Goal: Task Accomplishment & Management: Manage account settings

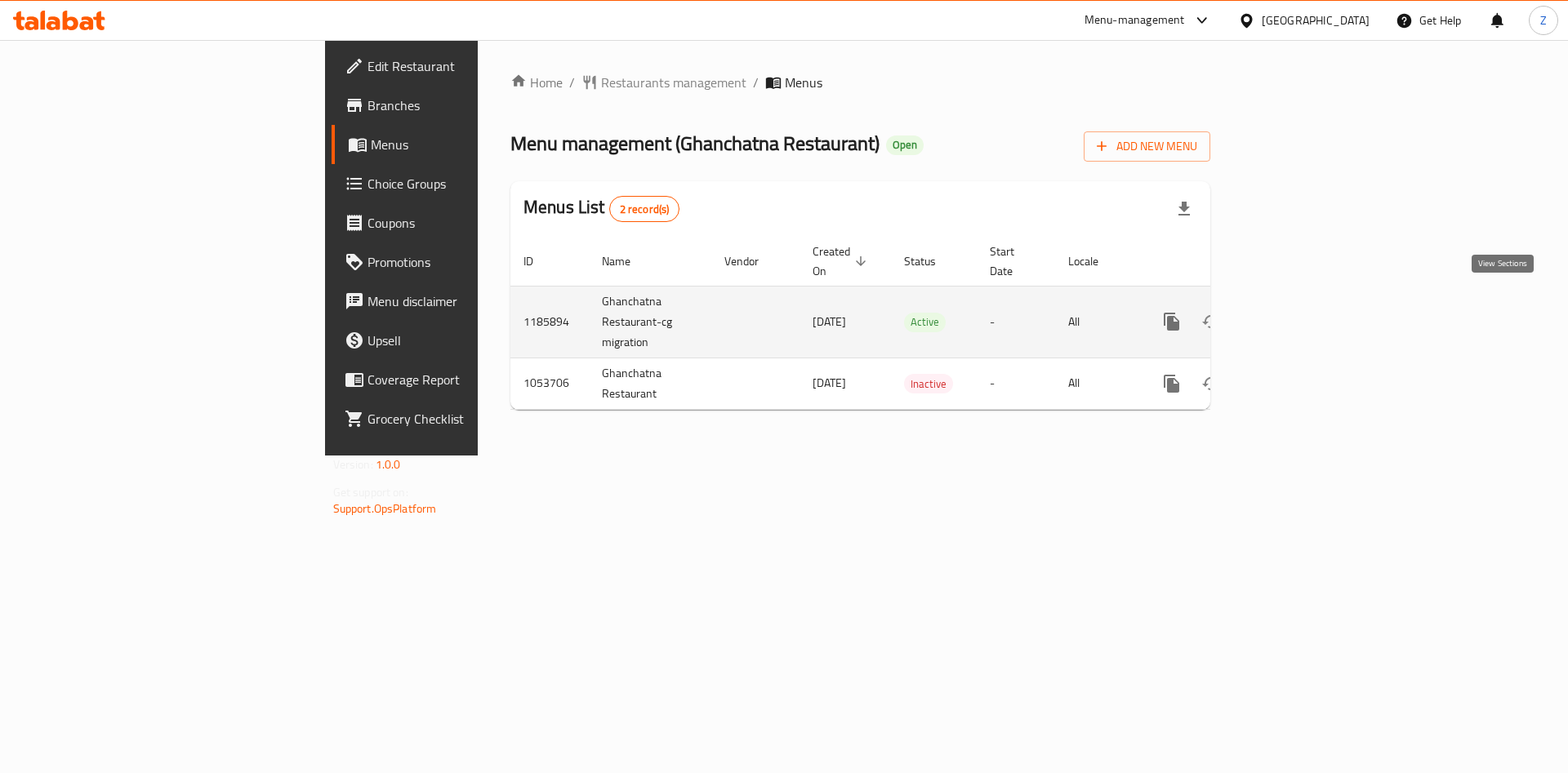
click at [1297, 314] on icon "enhanced table" at bounding box center [1289, 321] width 14 height 14
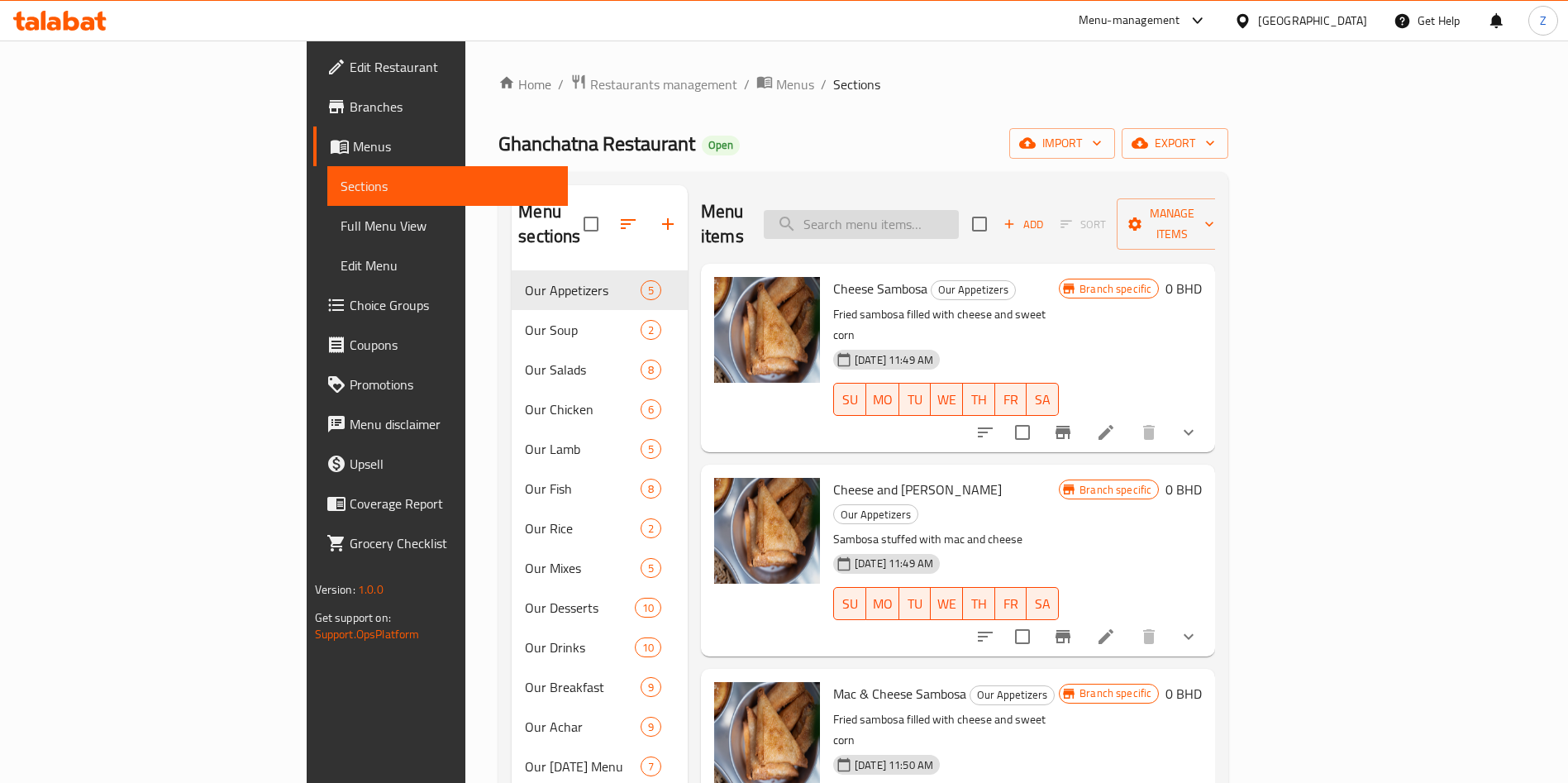
click at [937, 210] on input "search" at bounding box center [862, 225] width 195 height 29
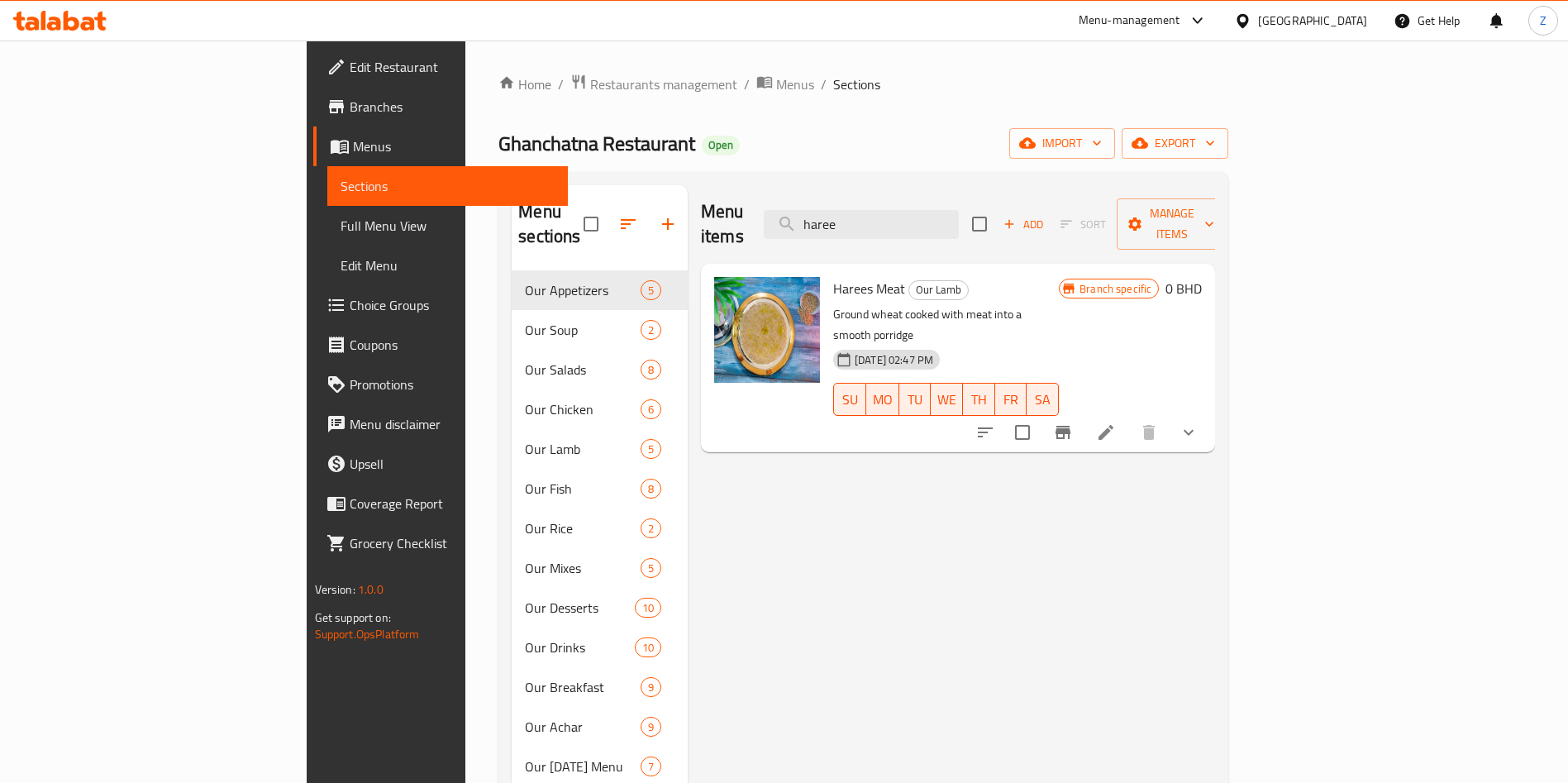
type input "haree"
click at [1209, 413] on button "show more" at bounding box center [1188, 432] width 39 height 39
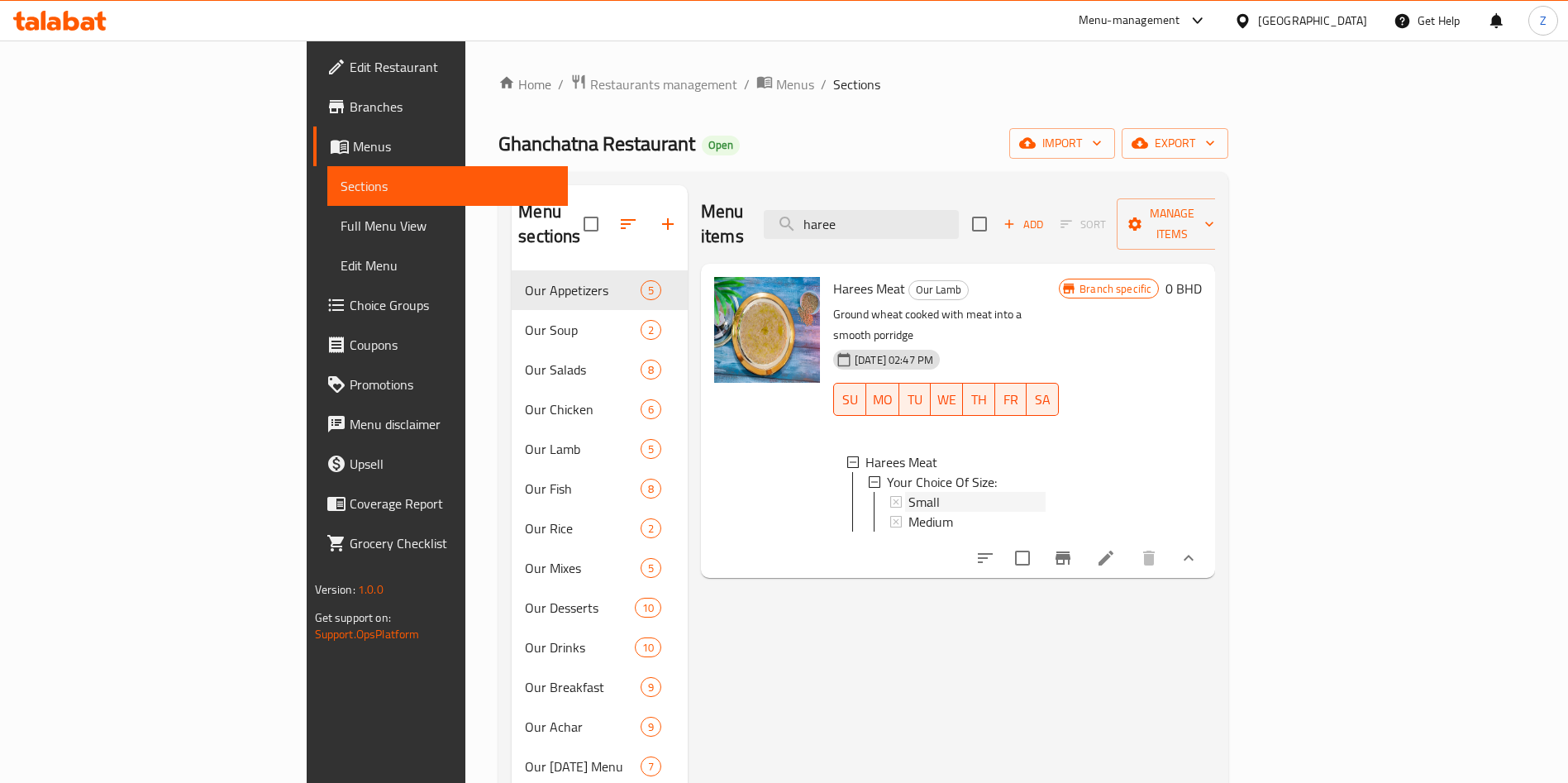
click at [909, 492] on span "Small" at bounding box center [924, 502] width 32 height 20
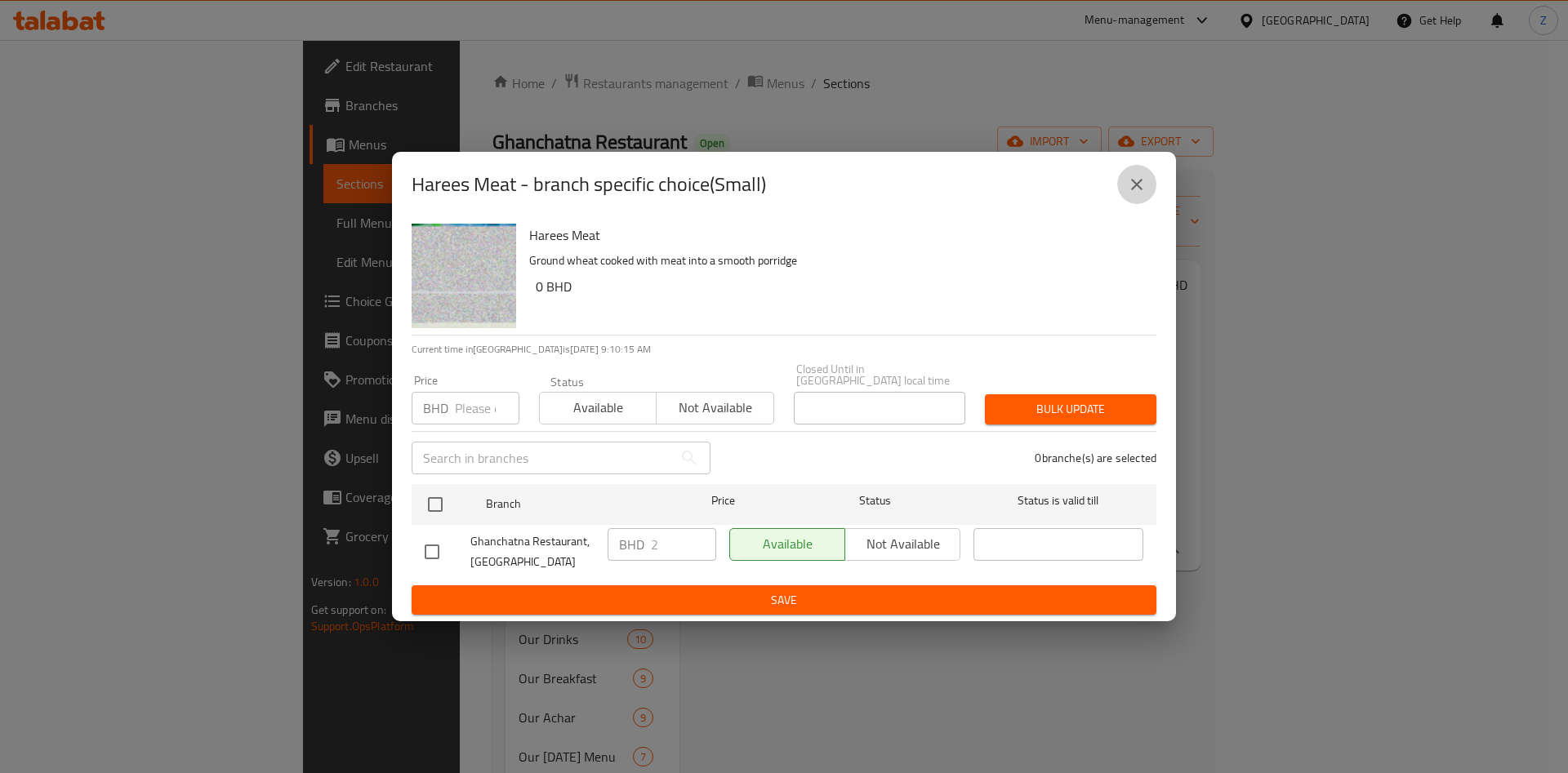
click at [1133, 187] on icon "close" at bounding box center [1137, 184] width 11 height 11
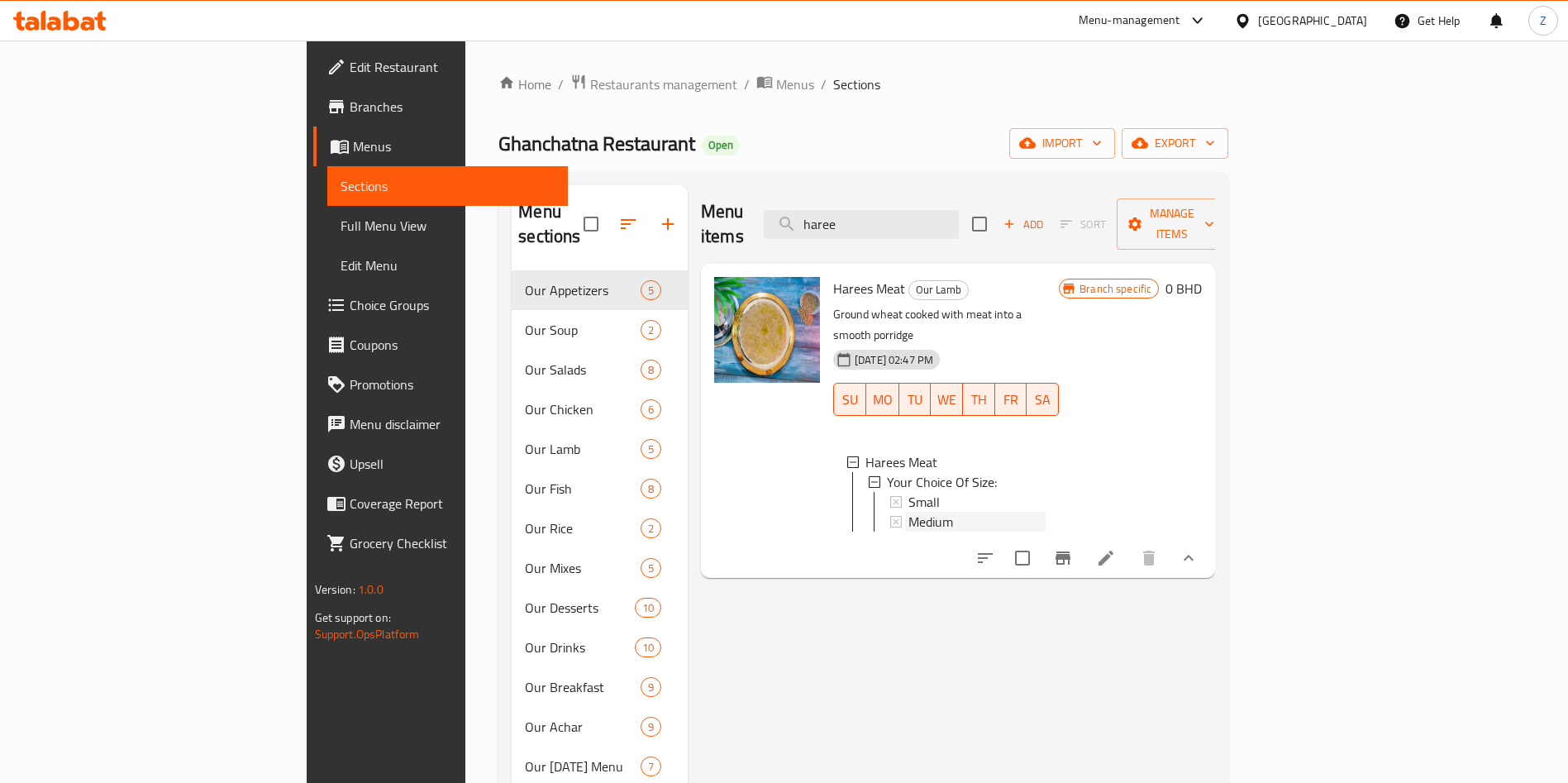
click at [909, 512] on span "Medium" at bounding box center [931, 521] width 45 height 20
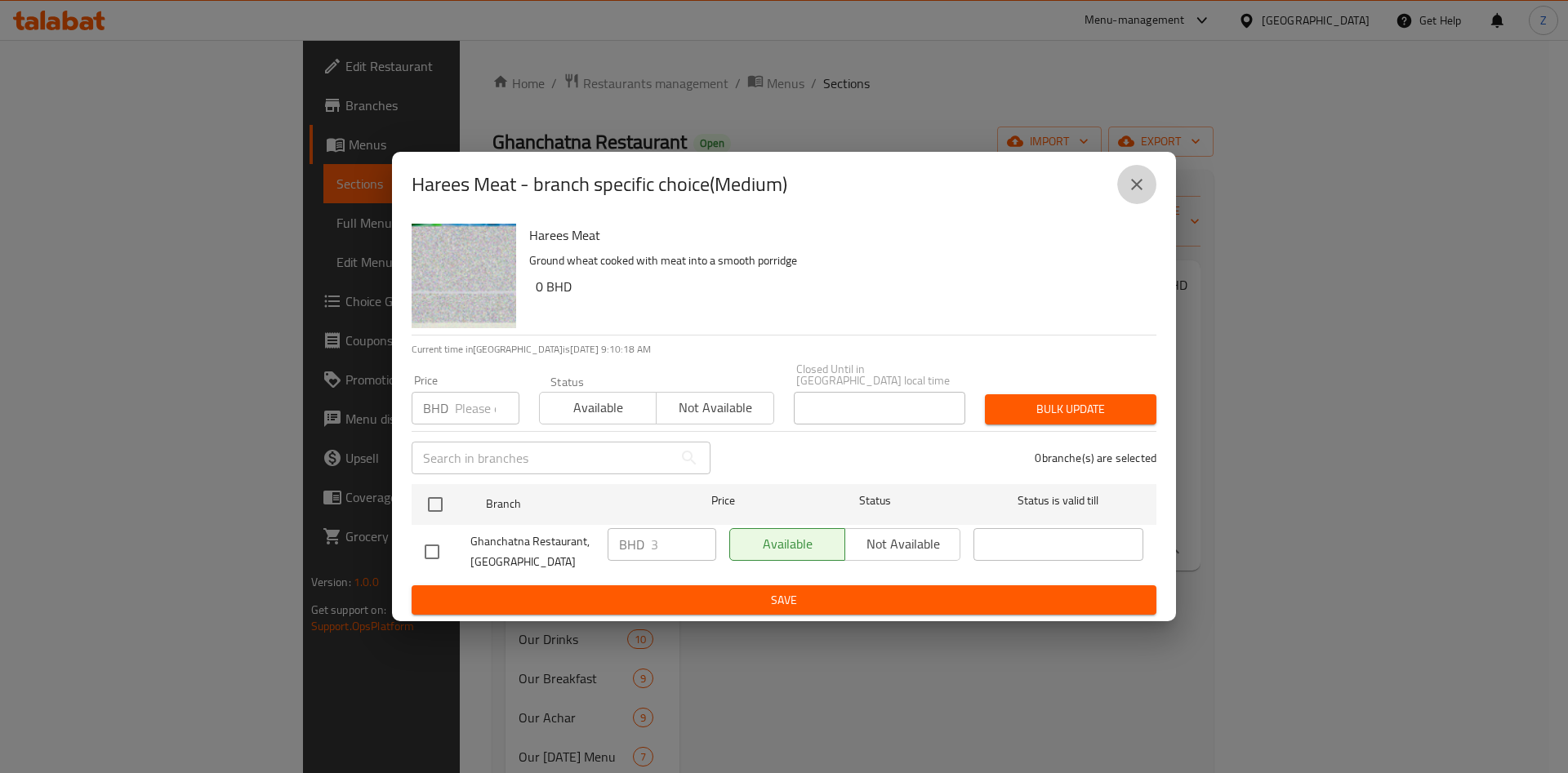
click at [1131, 179] on button "close" at bounding box center [1137, 185] width 39 height 39
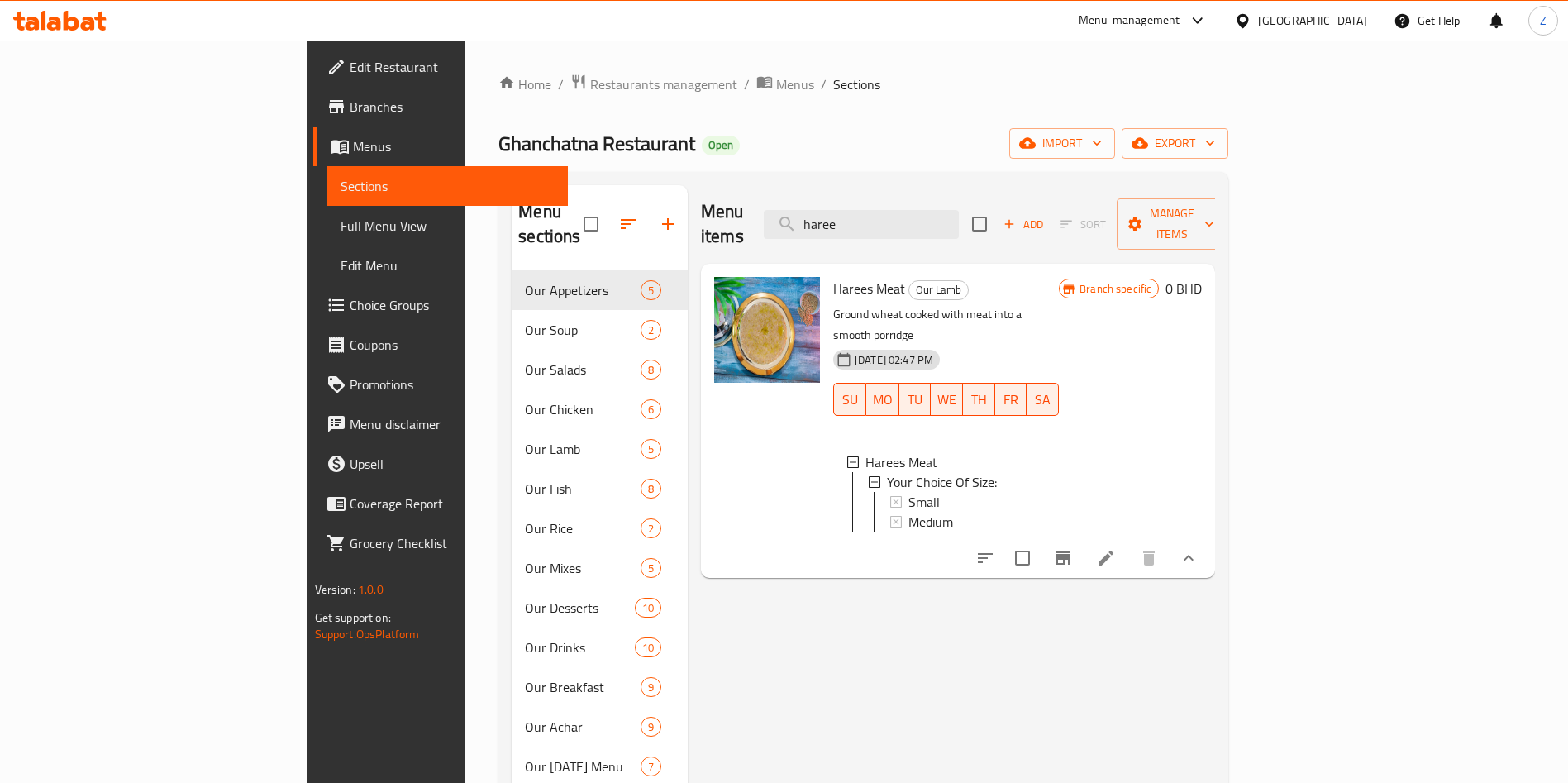
click at [1215, 660] on div "Menu items haree Add Sort Manage items Harees Meat Our Lamb Ground wheat cooked…" at bounding box center [951, 576] width 527 height 783
click at [909, 492] on span "Small" at bounding box center [924, 502] width 32 height 20
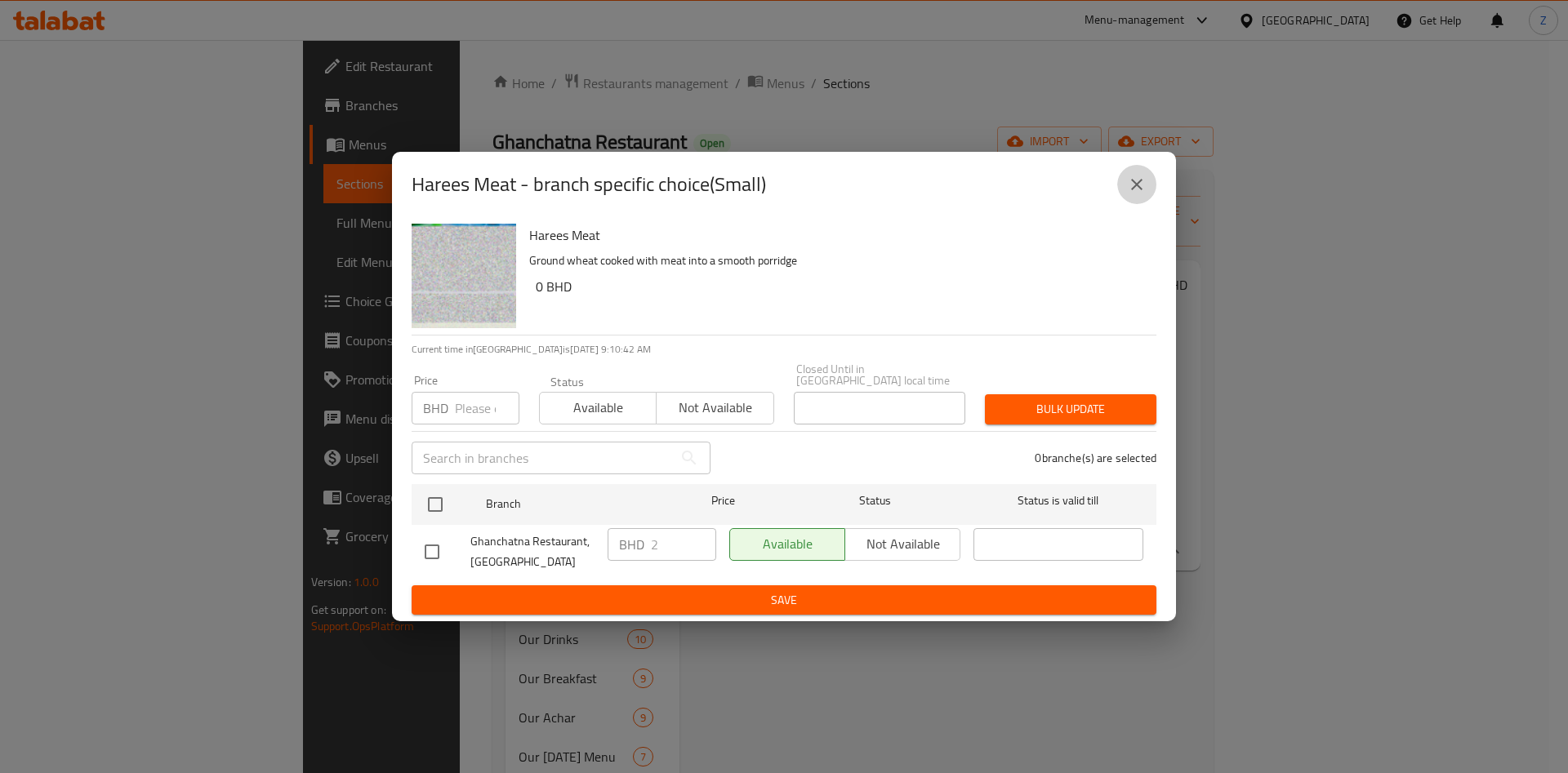
click at [1147, 182] on button "close" at bounding box center [1137, 185] width 39 height 39
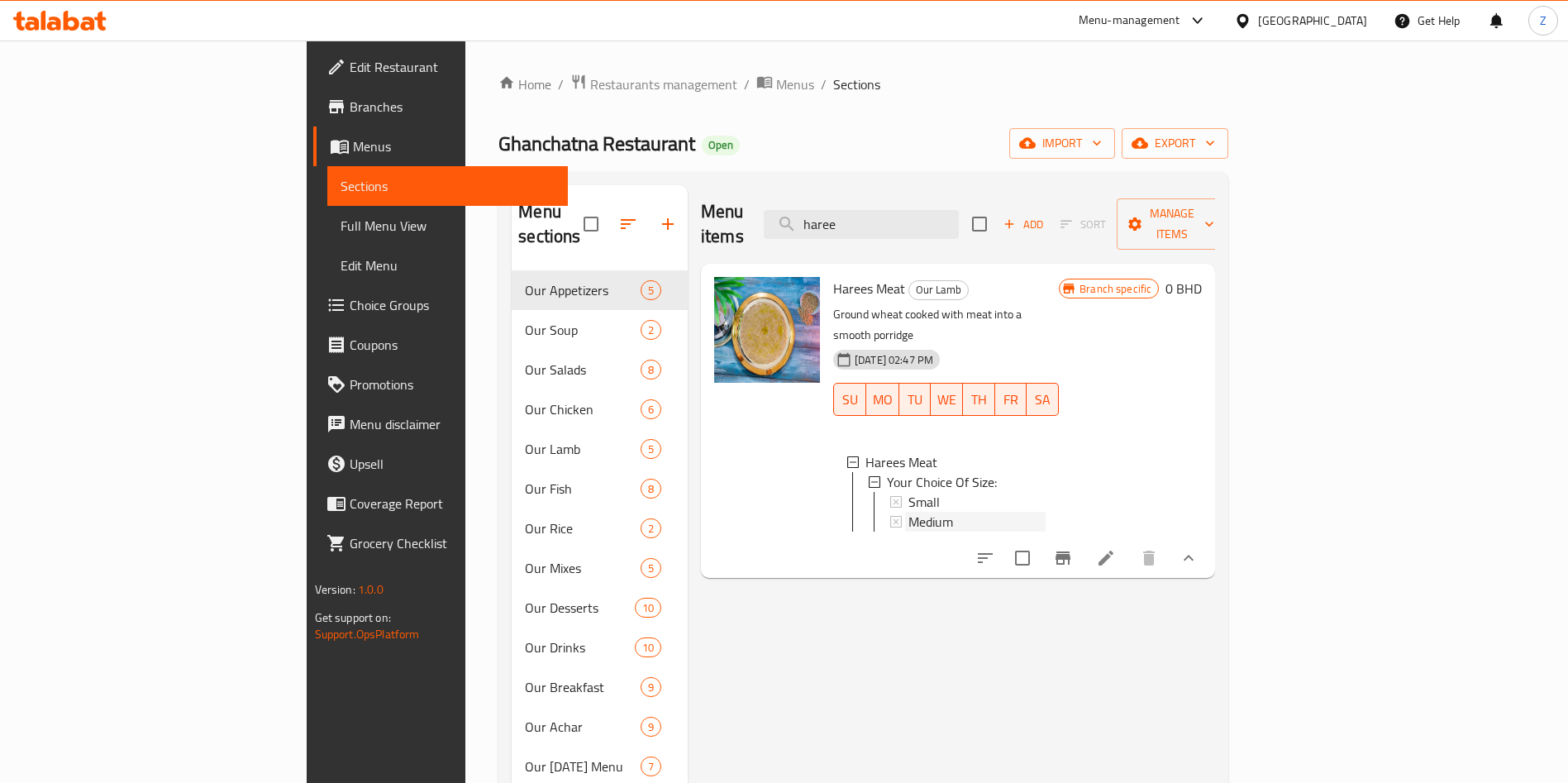
click at [909, 512] on div "Medium" at bounding box center [977, 521] width 137 height 20
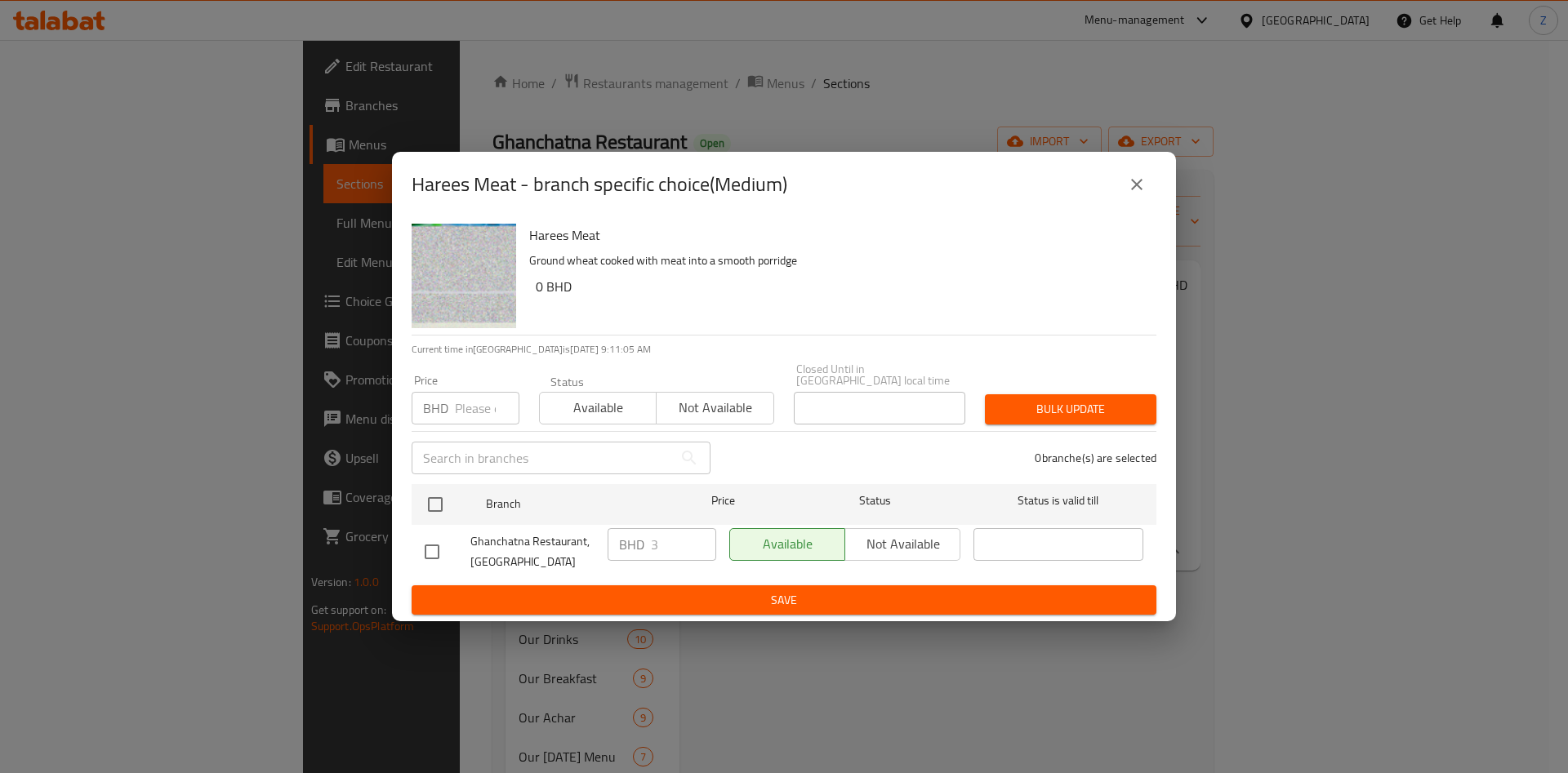
click at [1222, 685] on div "Harees Meat - branch specific choice(Medium) Harees Meat Ground wheat cooked wi…" at bounding box center [784, 386] width 1568 height 773
click at [1134, 194] on icon "close" at bounding box center [1137, 184] width 19 height 19
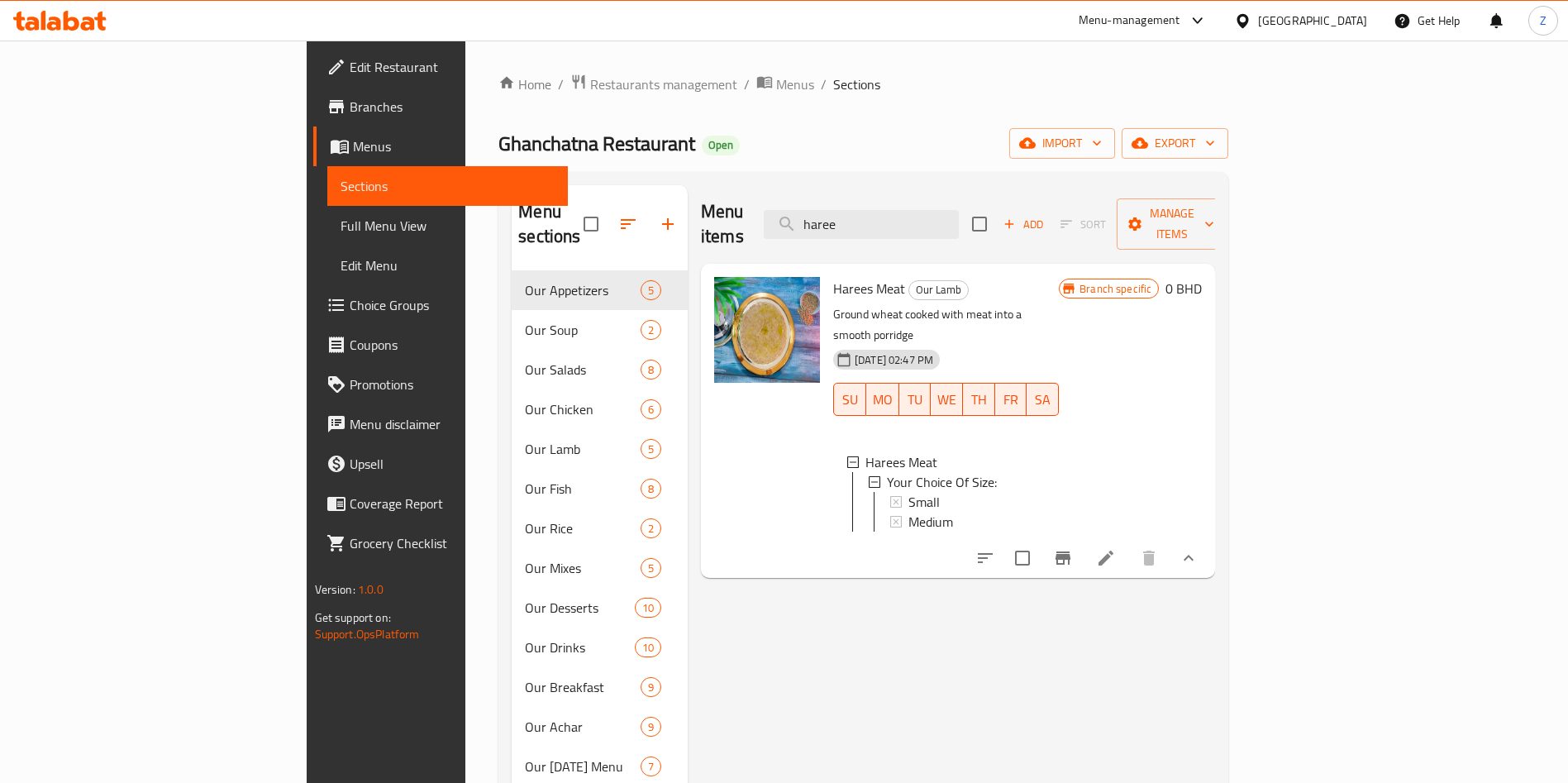
click at [1116, 548] on icon at bounding box center [1106, 557] width 20 height 20
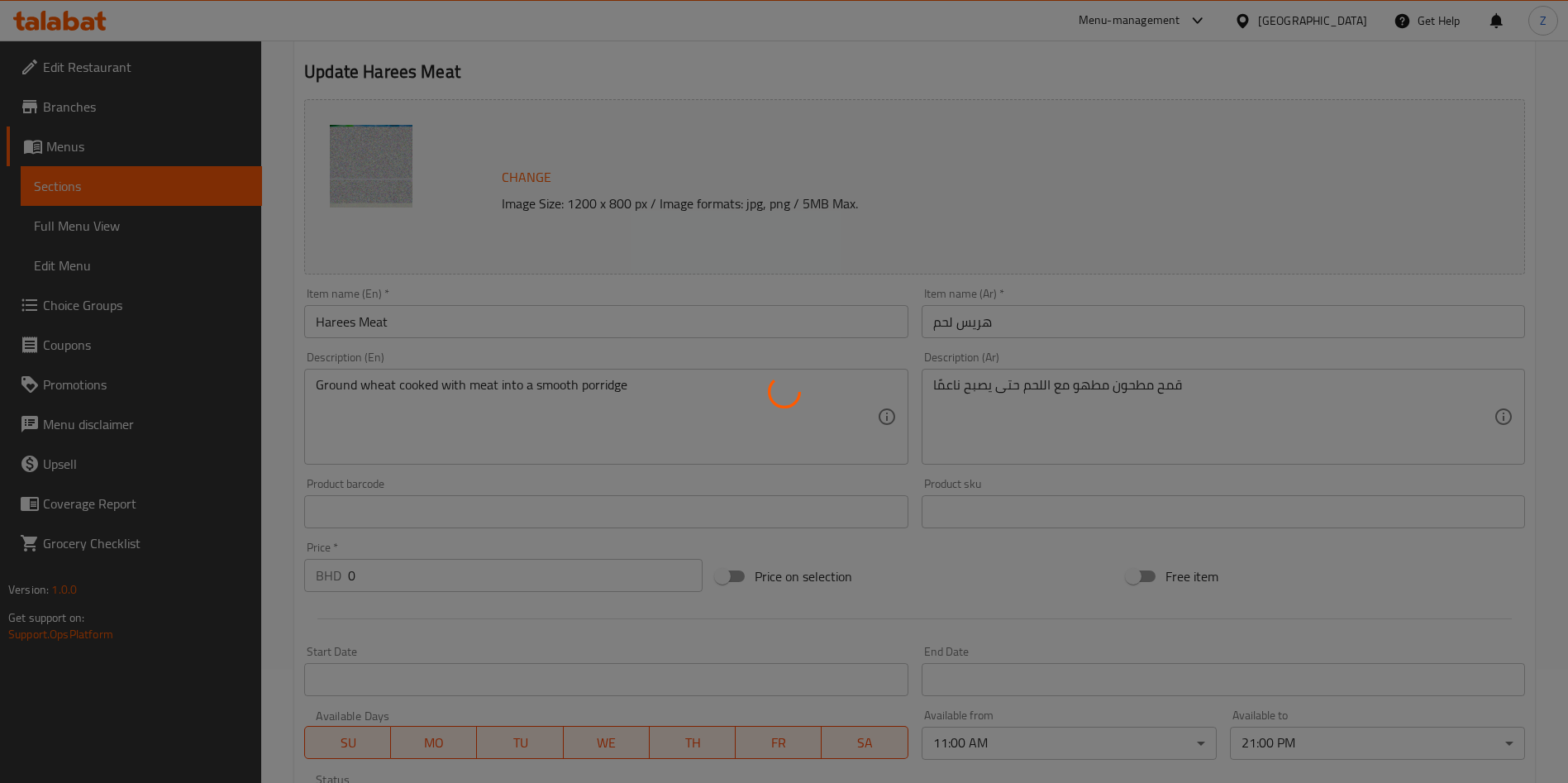
scroll to position [415, 0]
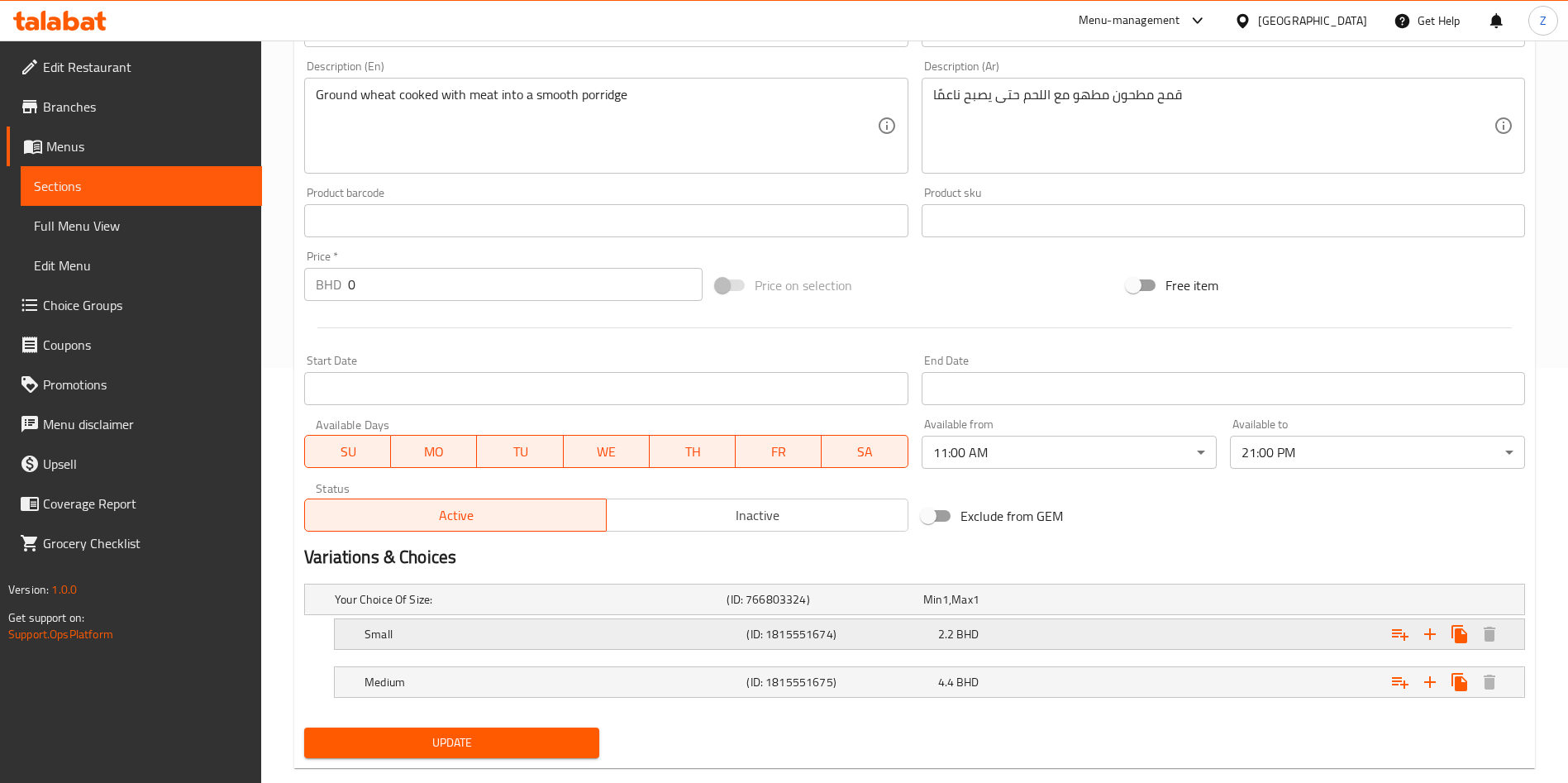
click at [949, 611] on span "BHD" at bounding box center [946, 599] width 7 height 21
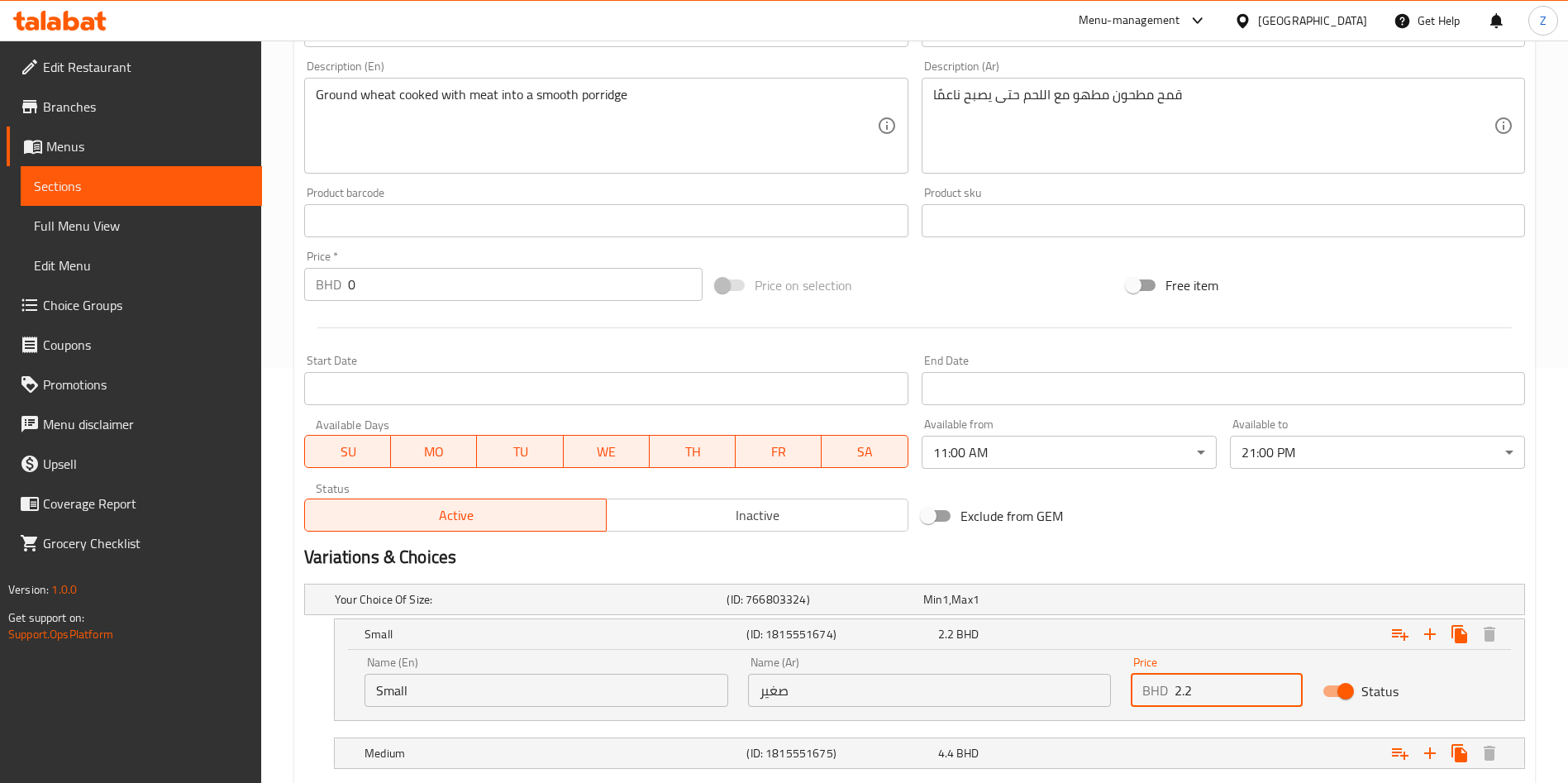
drag, startPoint x: 1110, startPoint y: 691, endPoint x: 1098, endPoint y: 692, distance: 12.0
click at [1098, 691] on div "Name (En) Small Name (En) Name (Ar) صغير Name (Ar) Price BHD 2.2 Price Status" at bounding box center [929, 682] width 1150 height 70
type input "2"
click at [1097, 611] on div "4.4 BHD" at bounding box center [1018, 599] width 196 height 23
click at [1096, 642] on div "4.4 BHD" at bounding box center [1030, 634] width 184 height 16
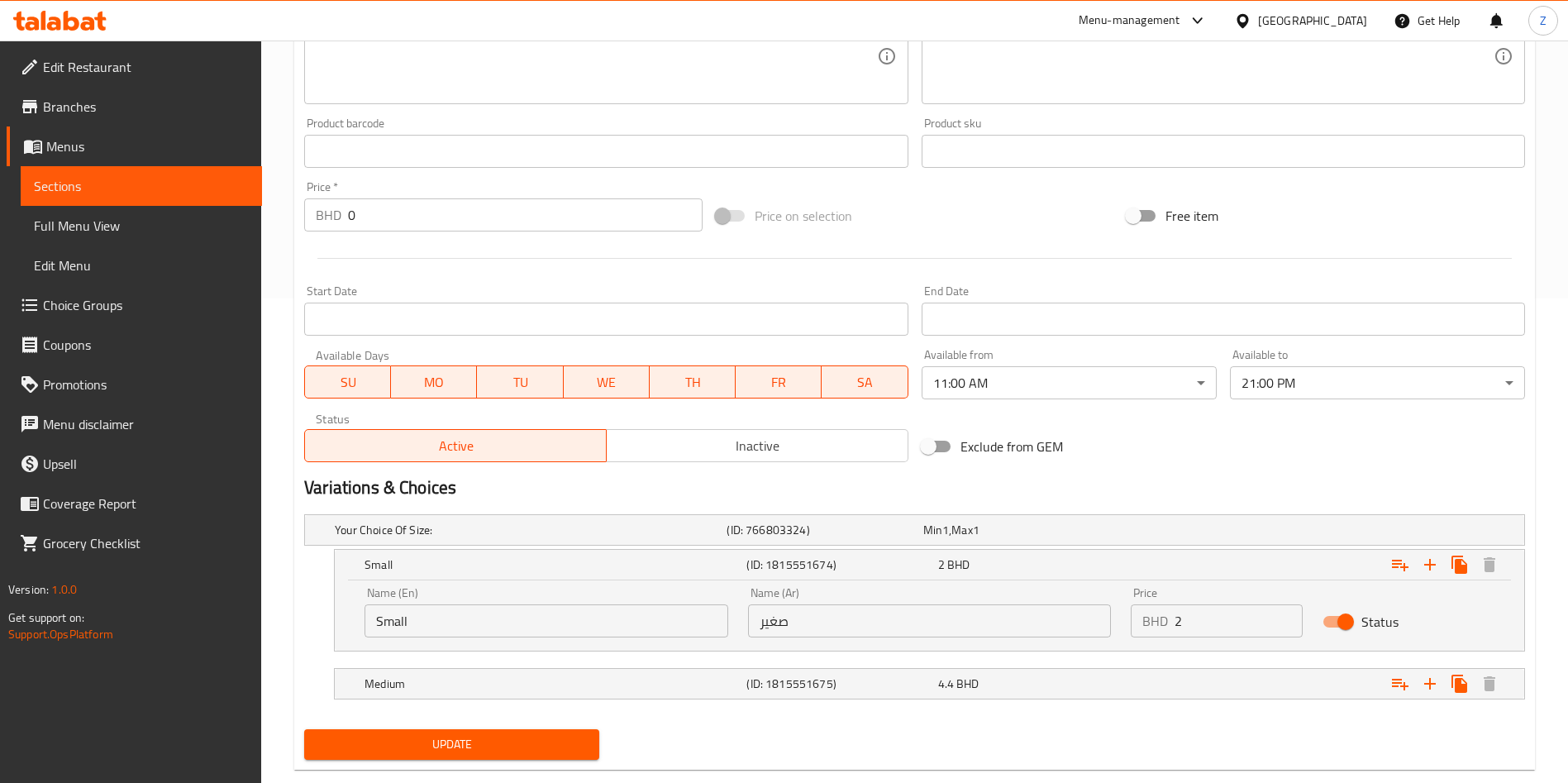
scroll to position [518, 0]
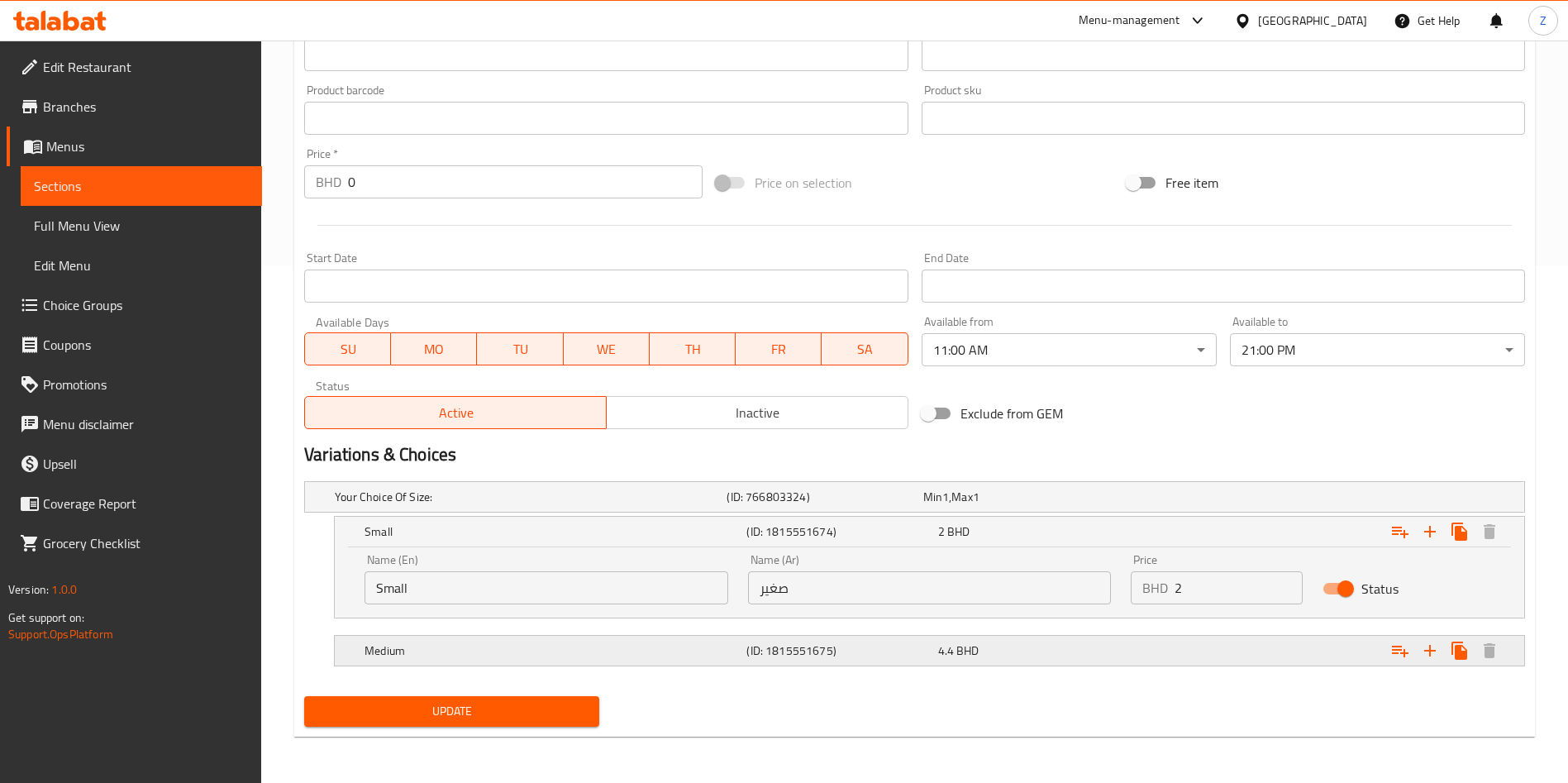
click at [1028, 505] on div "4.4 BHD" at bounding box center [1018, 497] width 189 height 16
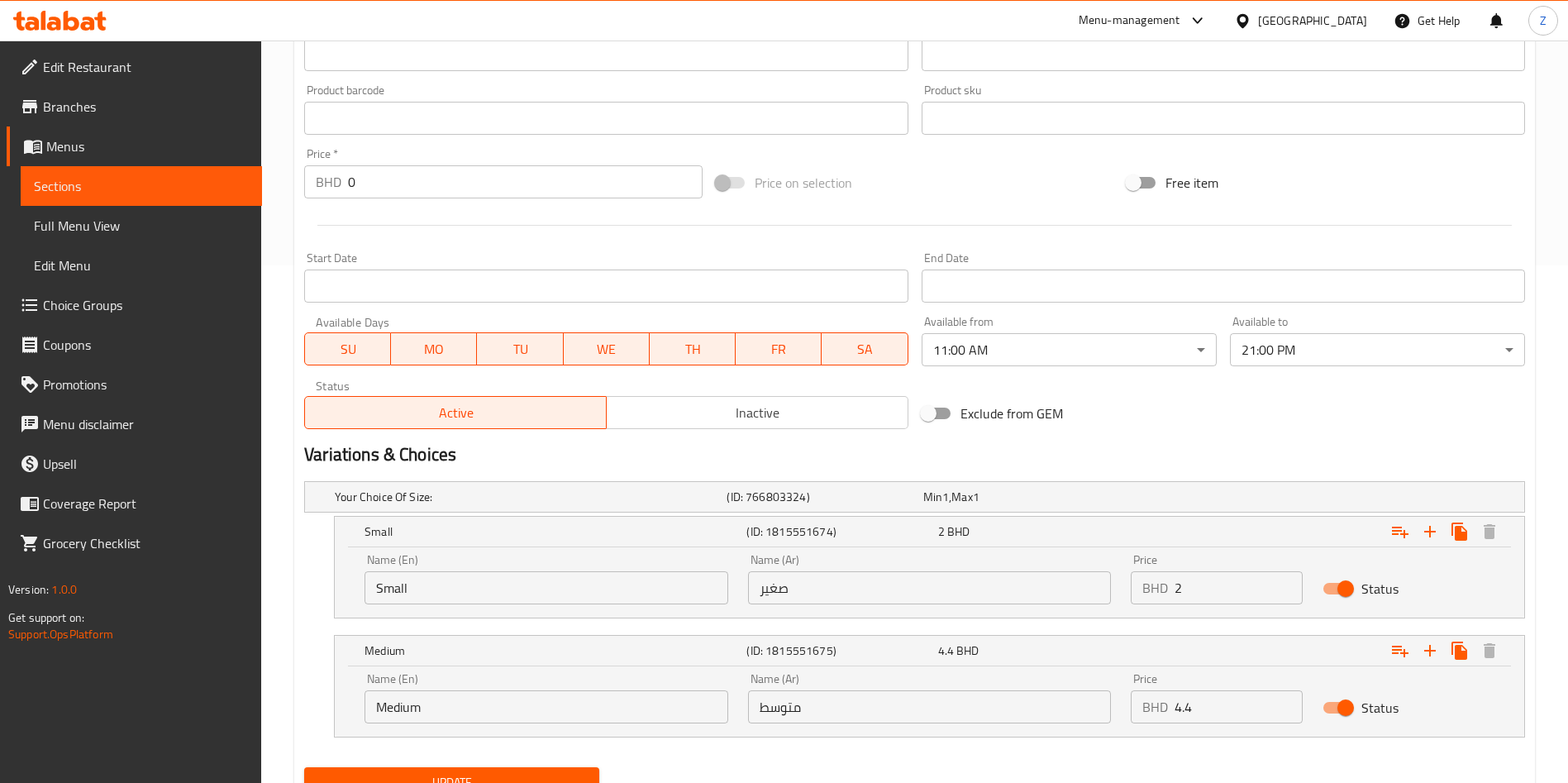
drag, startPoint x: 1213, startPoint y: 707, endPoint x: 1063, endPoint y: 710, distance: 150.0
click at [1072, 710] on div "Name (En) Medium Name (En) Name (Ar) متوسط Name (Ar) Price BHD 4.4 Price Status" at bounding box center [929, 698] width 1150 height 70
type input "3"
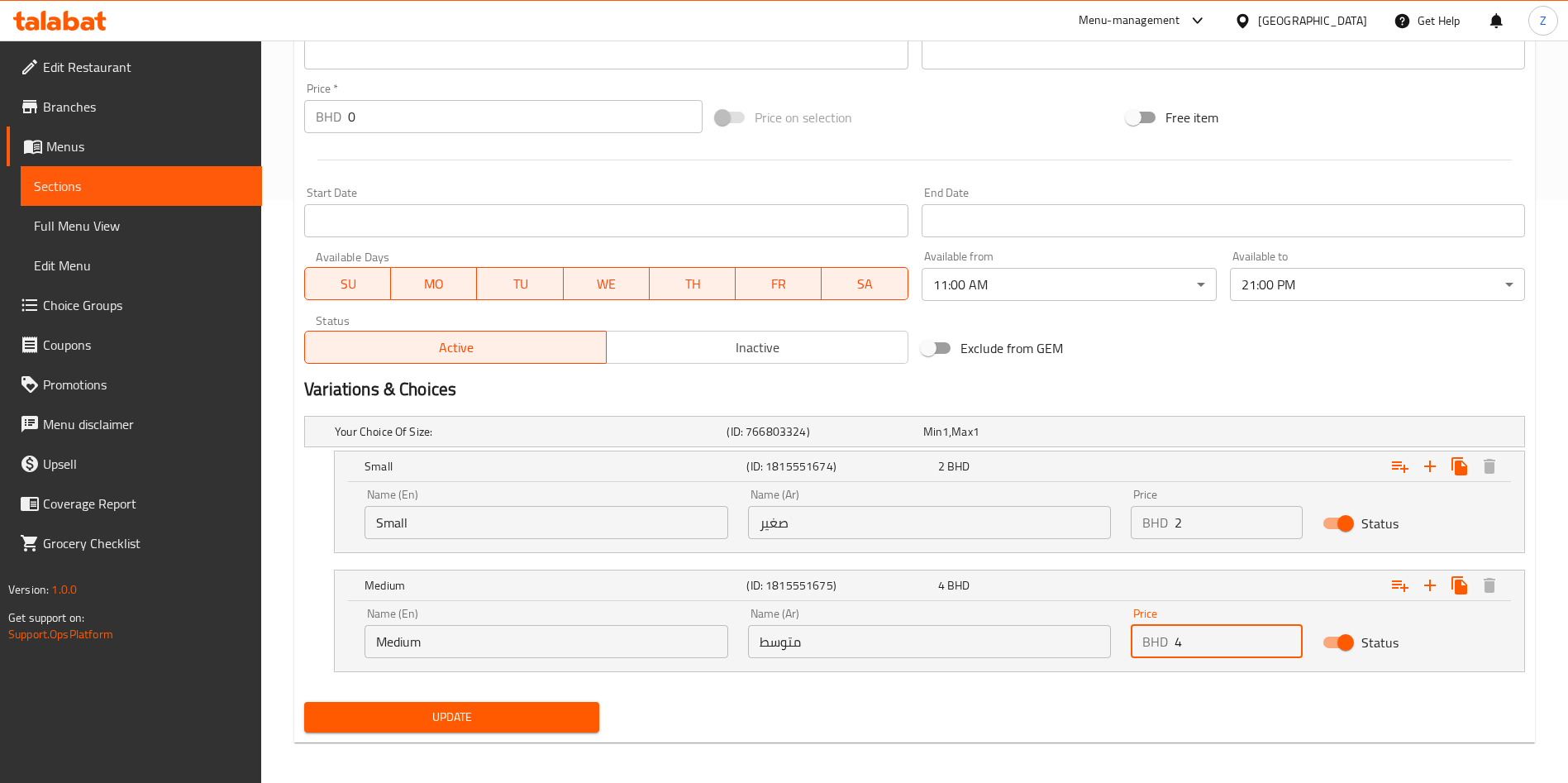
scroll to position [589, 0]
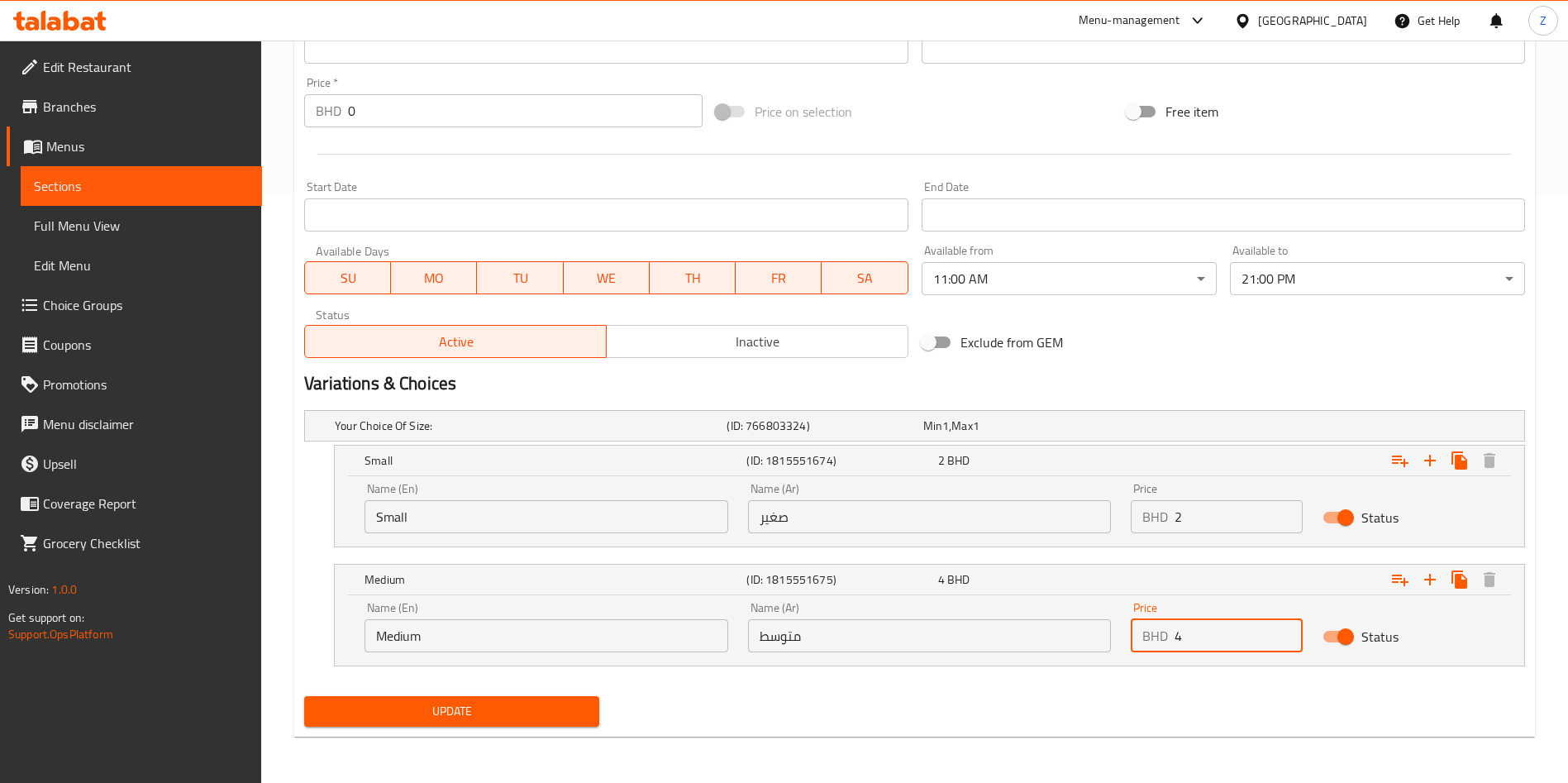
type input "4"
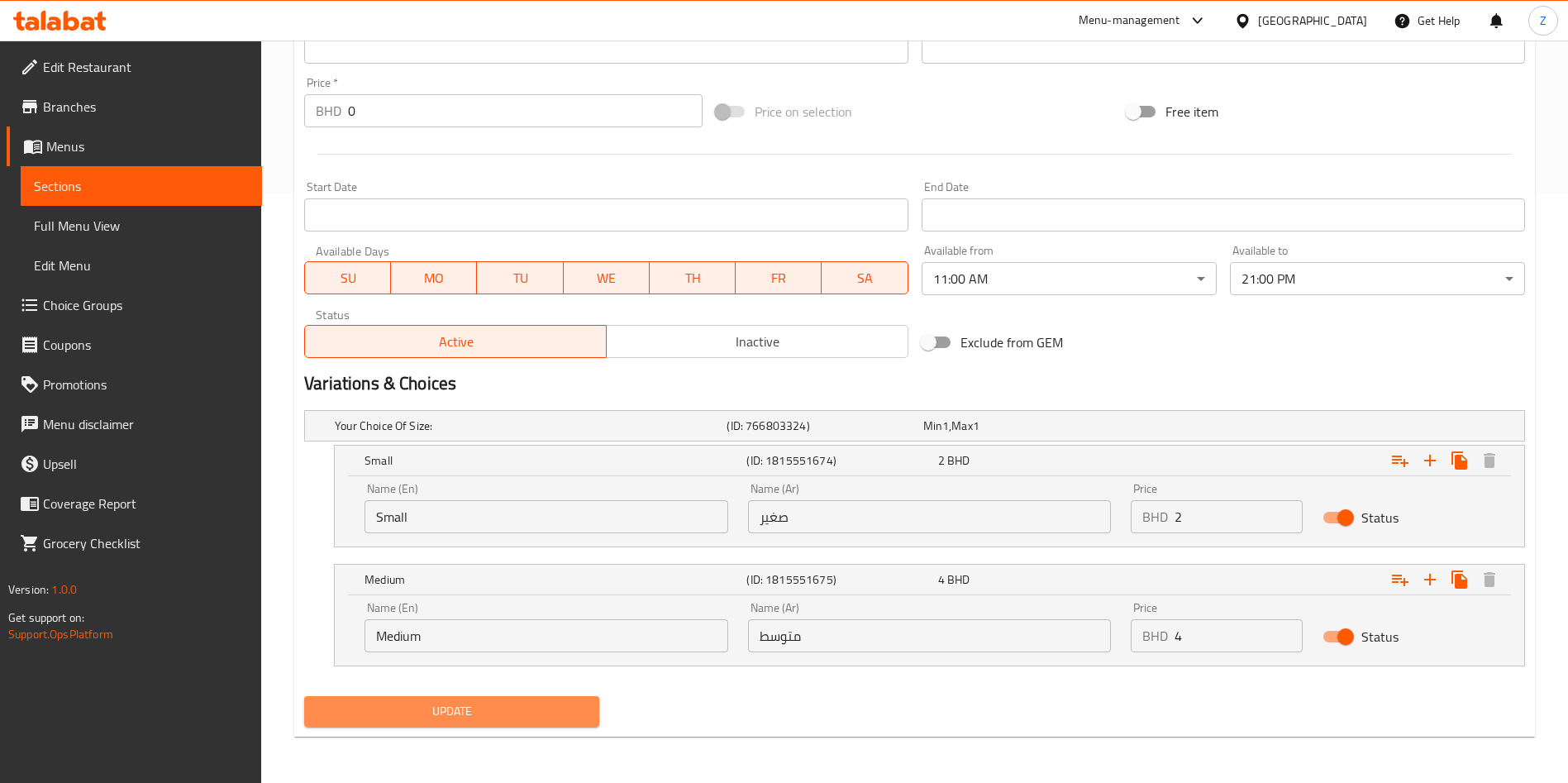
drag, startPoint x: 509, startPoint y: 707, endPoint x: 522, endPoint y: 702, distance: 13.9
click at [508, 712] on span "Update" at bounding box center [451, 712] width 268 height 21
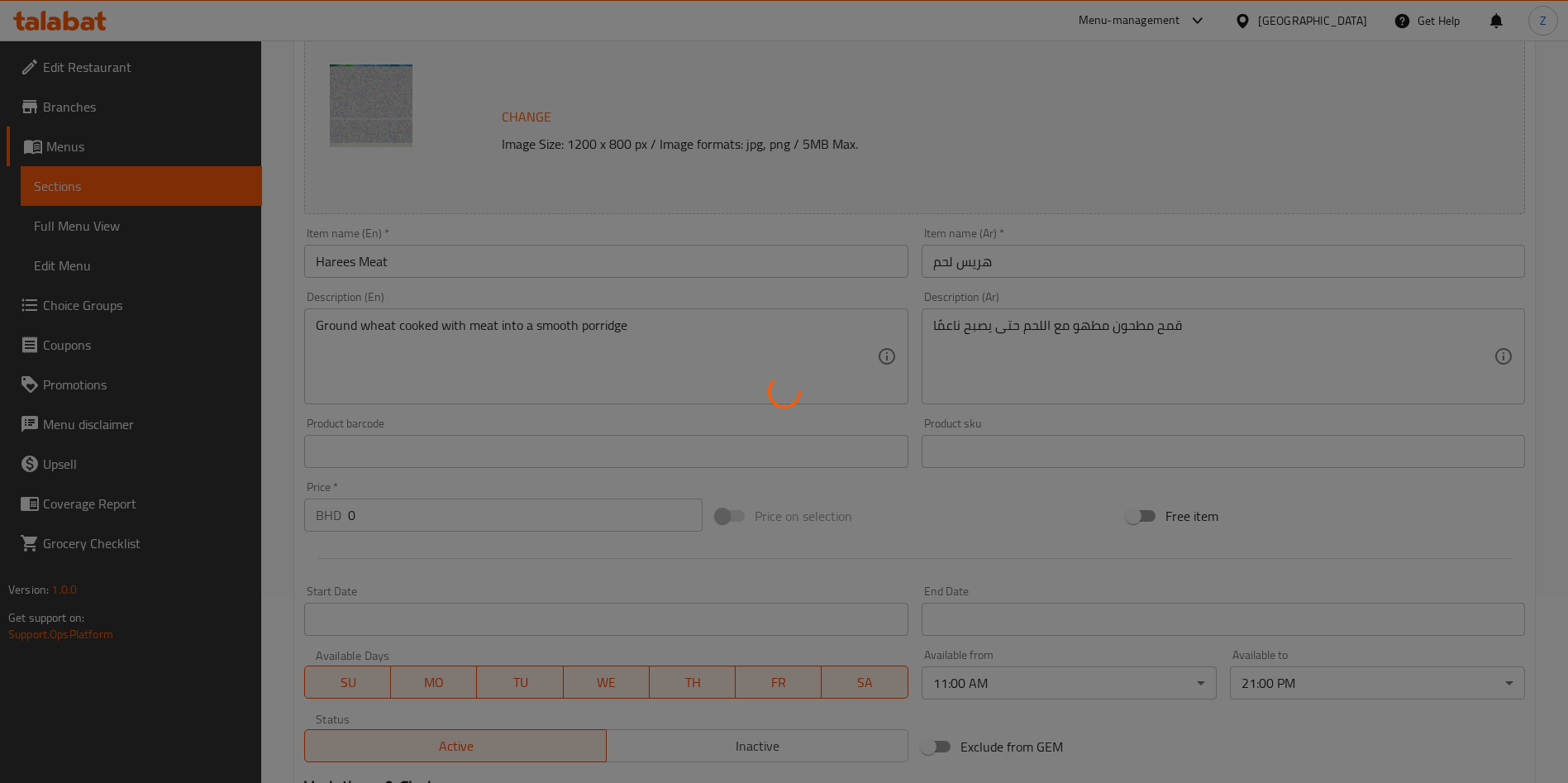
scroll to position [0, 0]
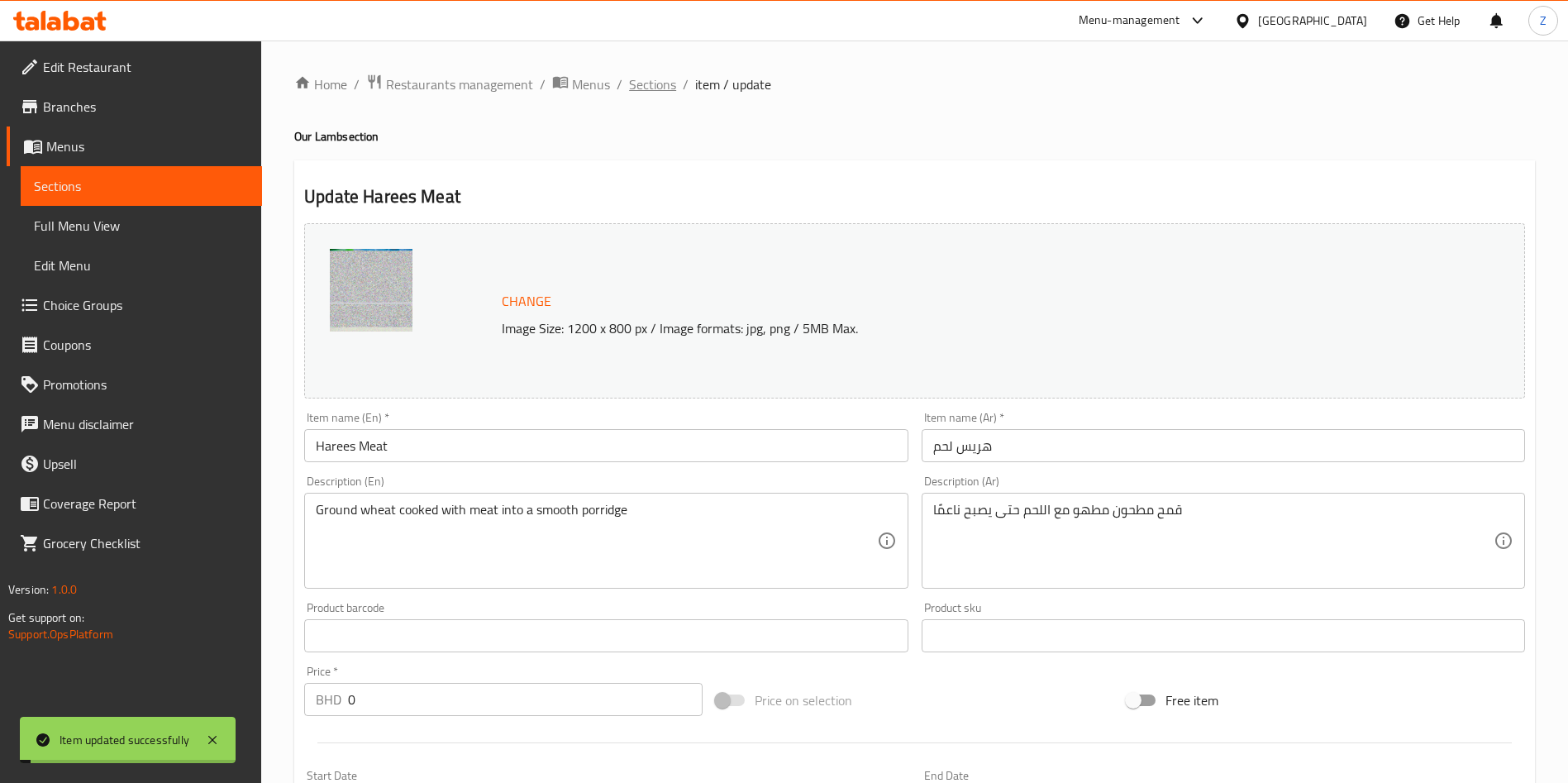
click at [646, 77] on span "Sections" at bounding box center [652, 84] width 47 height 20
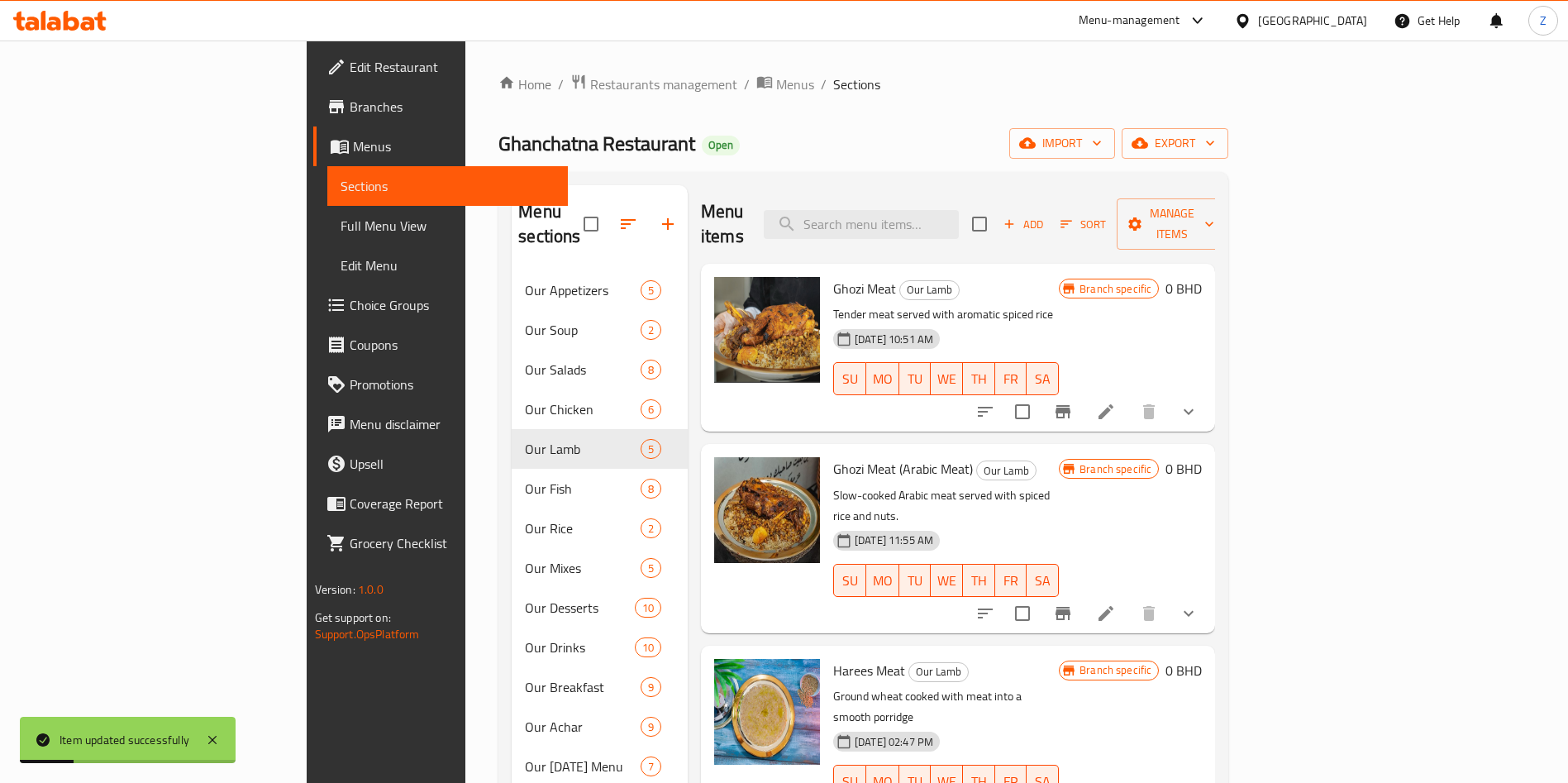
scroll to position [161, 0]
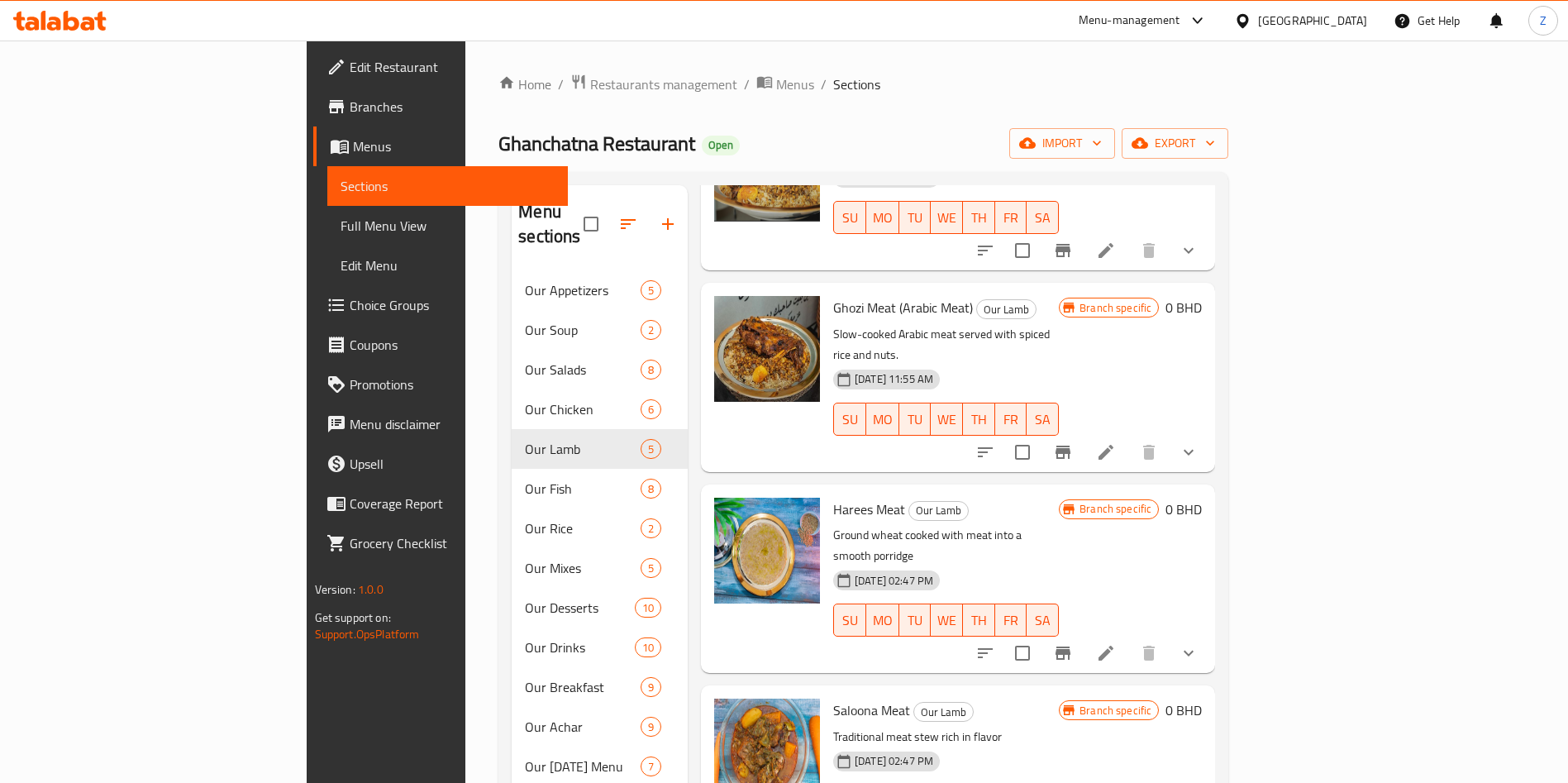
click at [1059, 497] on h6 "Harees Meat Our Lamb" at bounding box center [946, 509] width 225 height 23
click at [1199, 643] on icon "show more" at bounding box center [1188, 653] width 20 height 20
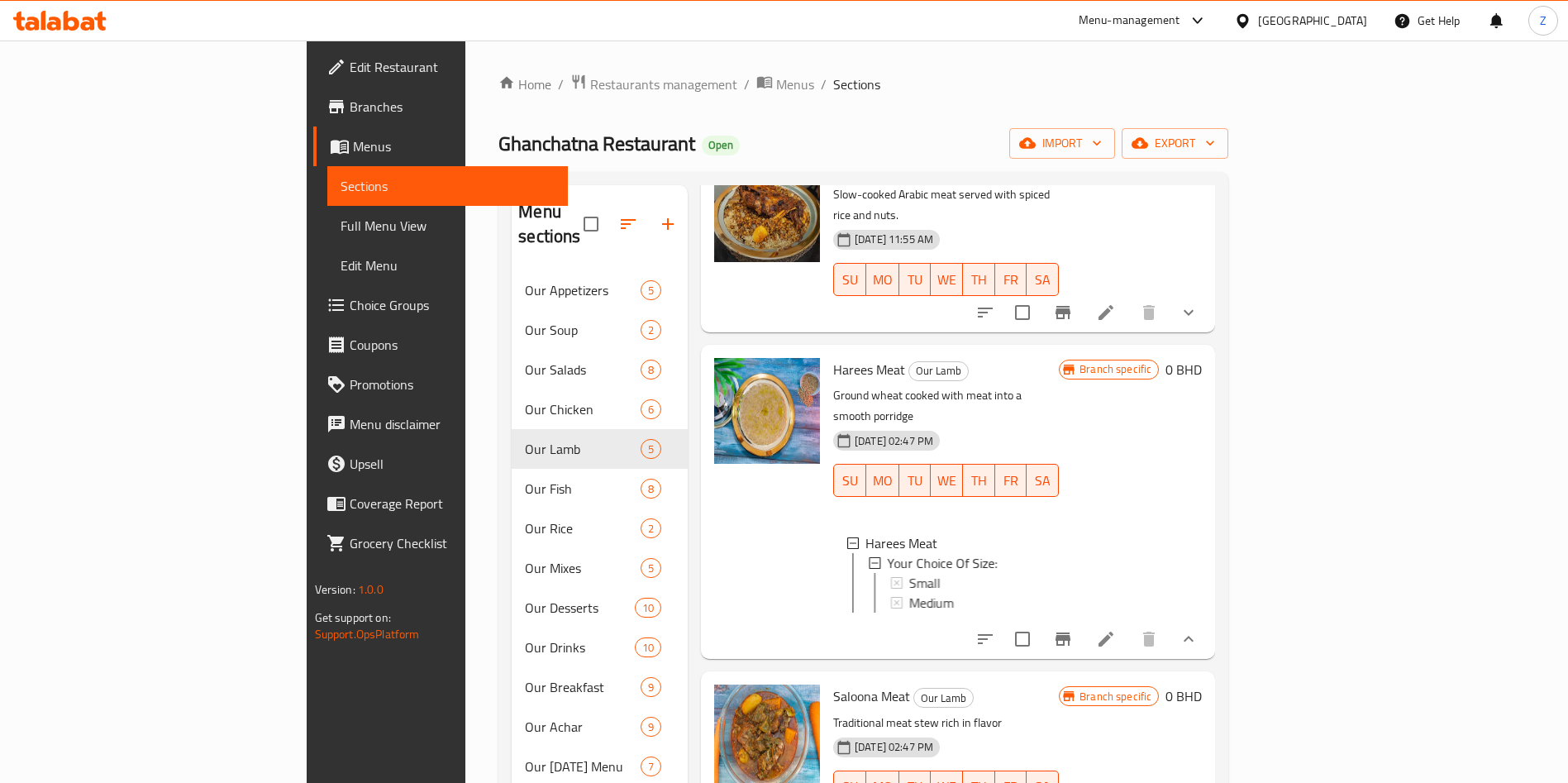
scroll to position [306, 0]
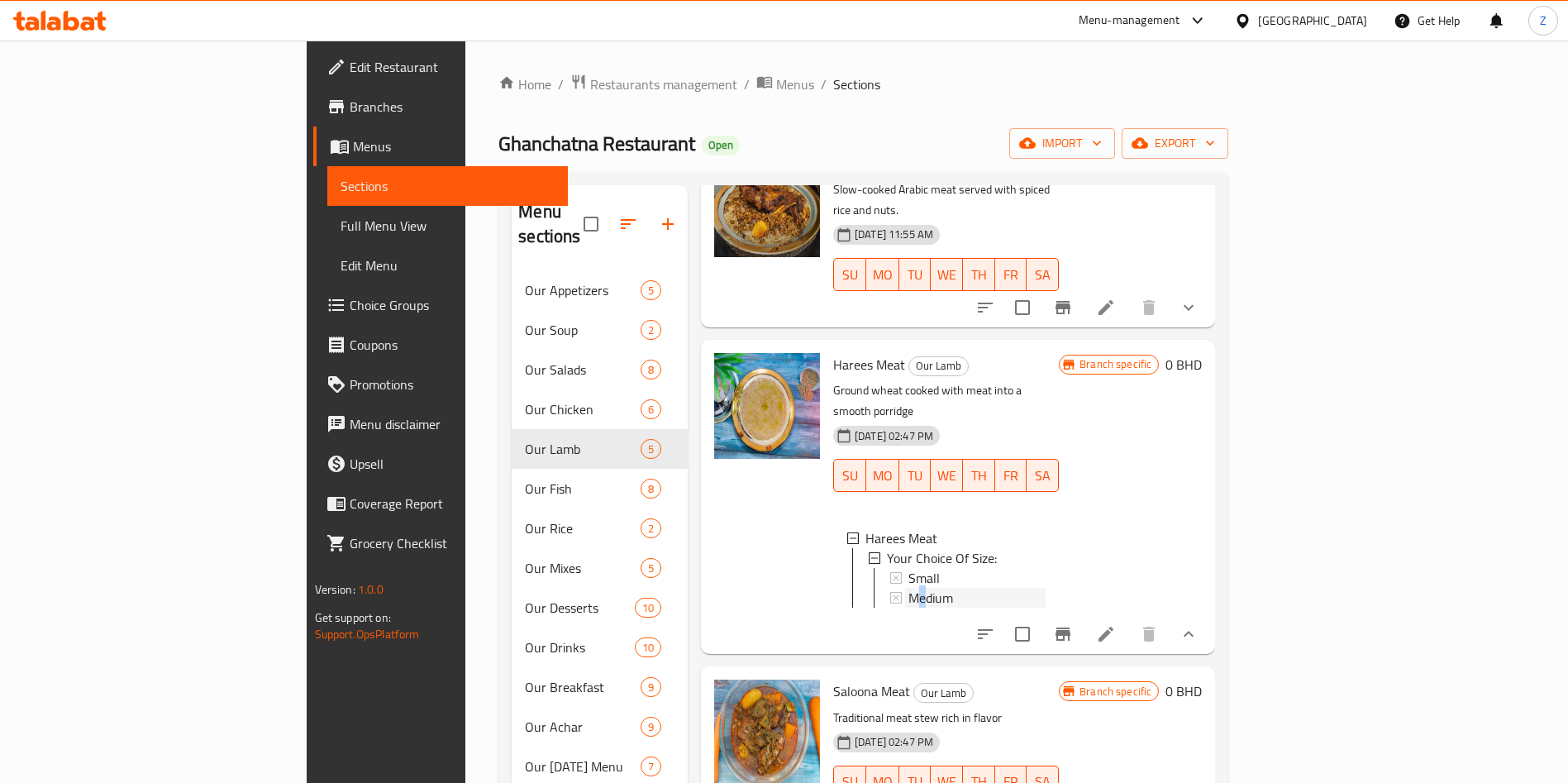
click at [909, 588] on span "Medium" at bounding box center [931, 598] width 45 height 20
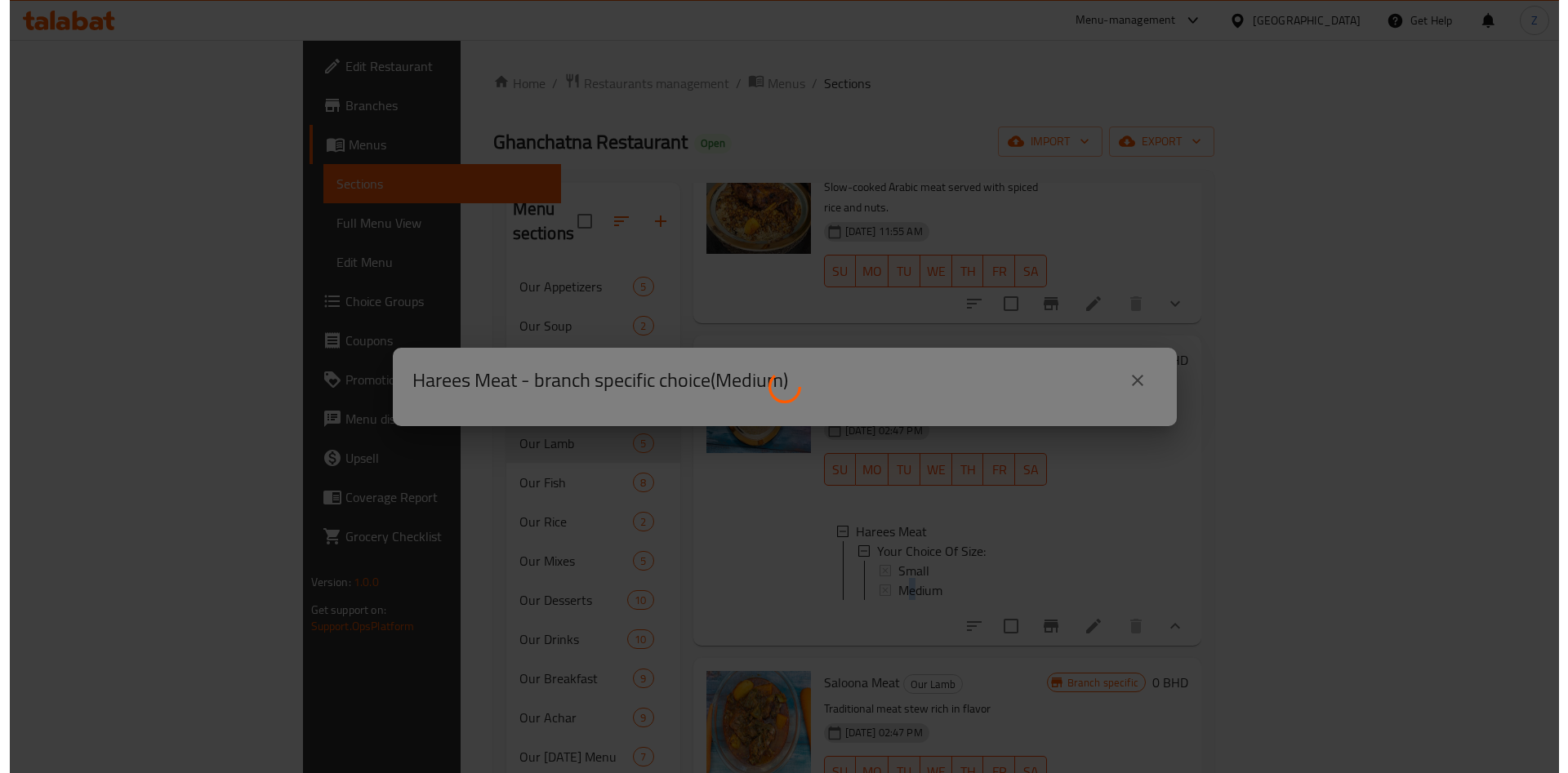
scroll to position [3, 0]
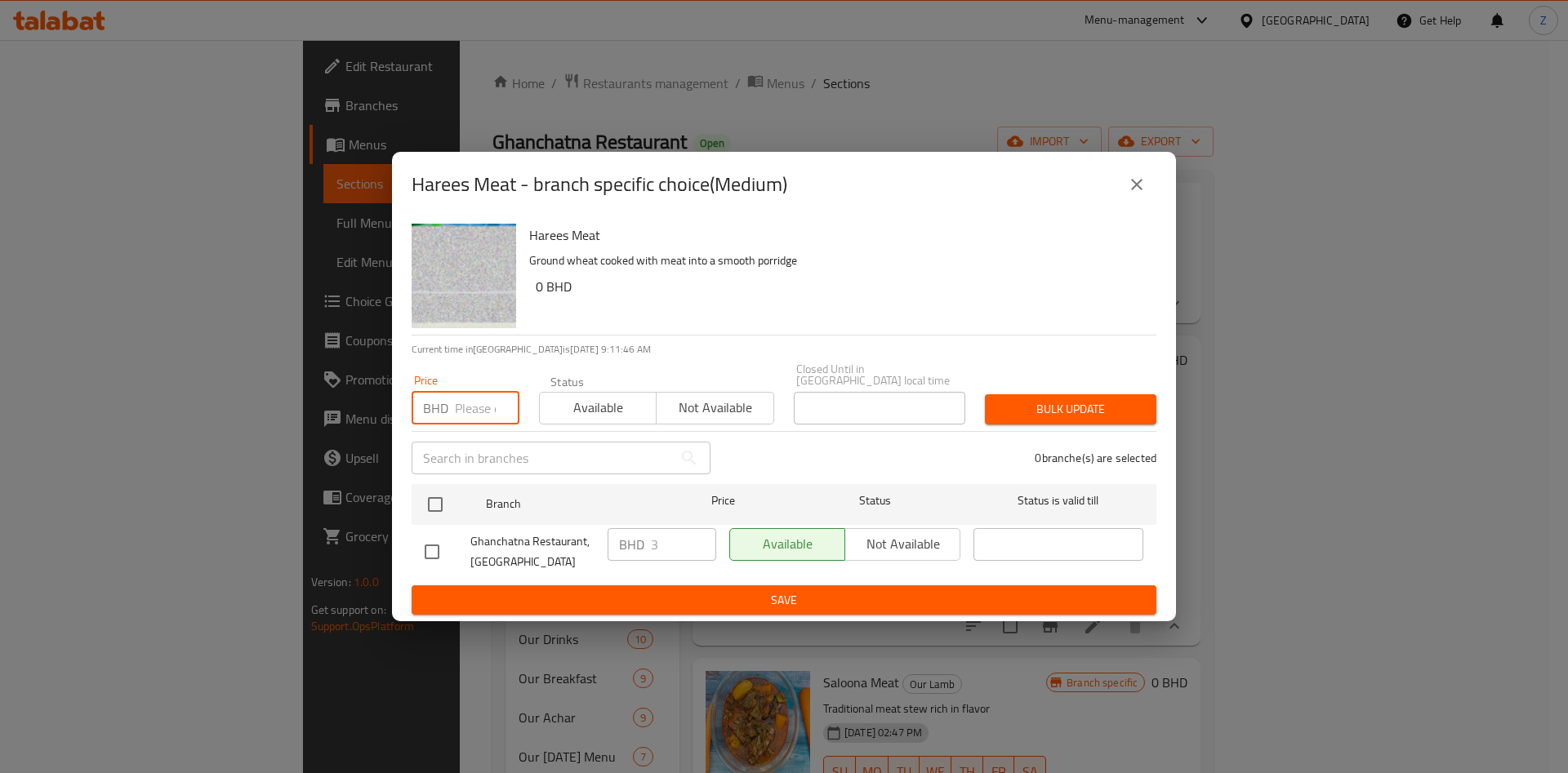
click at [461, 402] on input "number" at bounding box center [487, 408] width 64 height 33
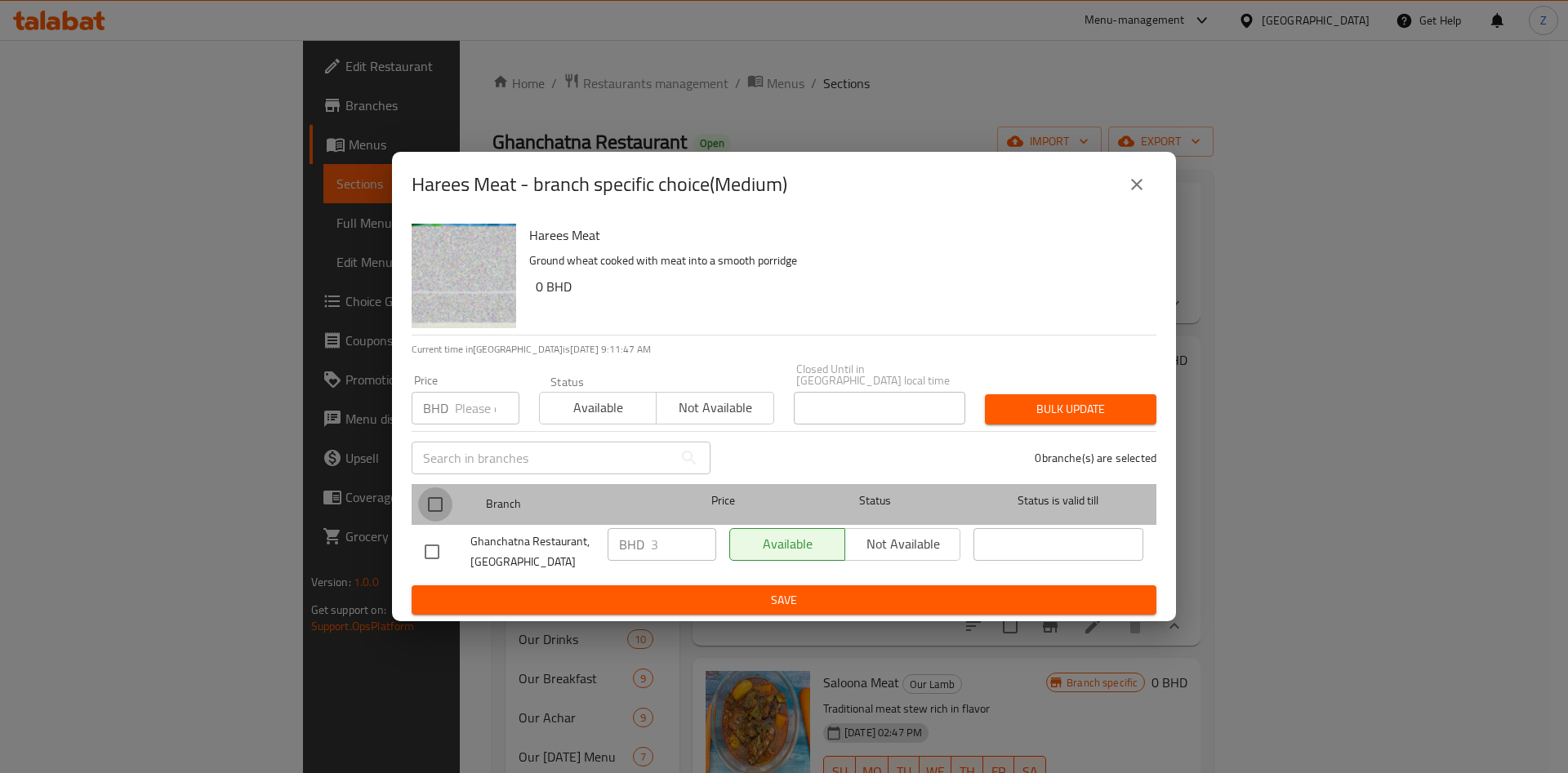
click at [439, 509] on input "checkbox" at bounding box center [435, 505] width 34 height 34
checkbox input "true"
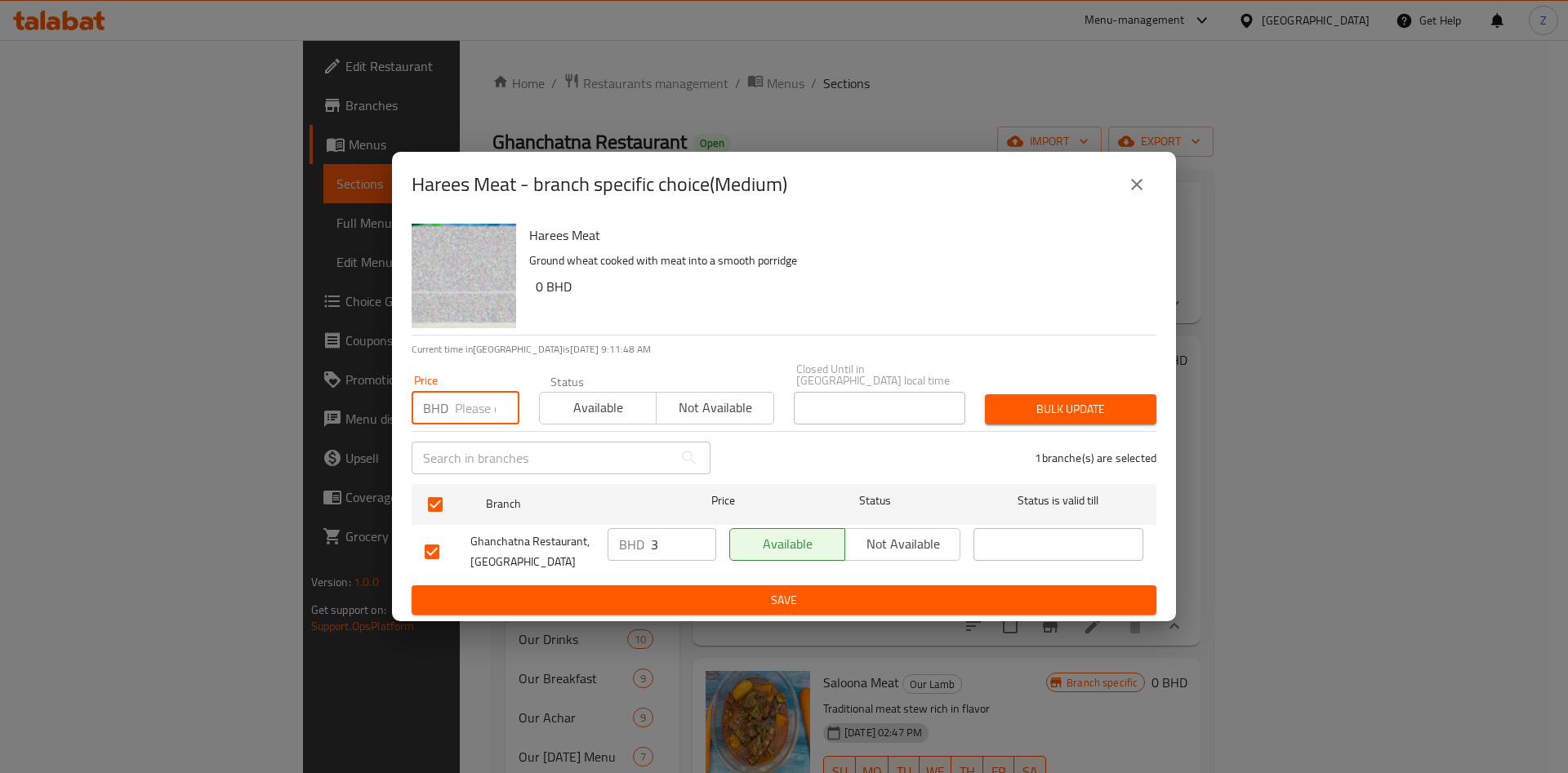
click at [456, 414] on input "number" at bounding box center [487, 408] width 64 height 33
type input "4"
click at [1006, 400] on span "Bulk update" at bounding box center [1071, 410] width 146 height 20
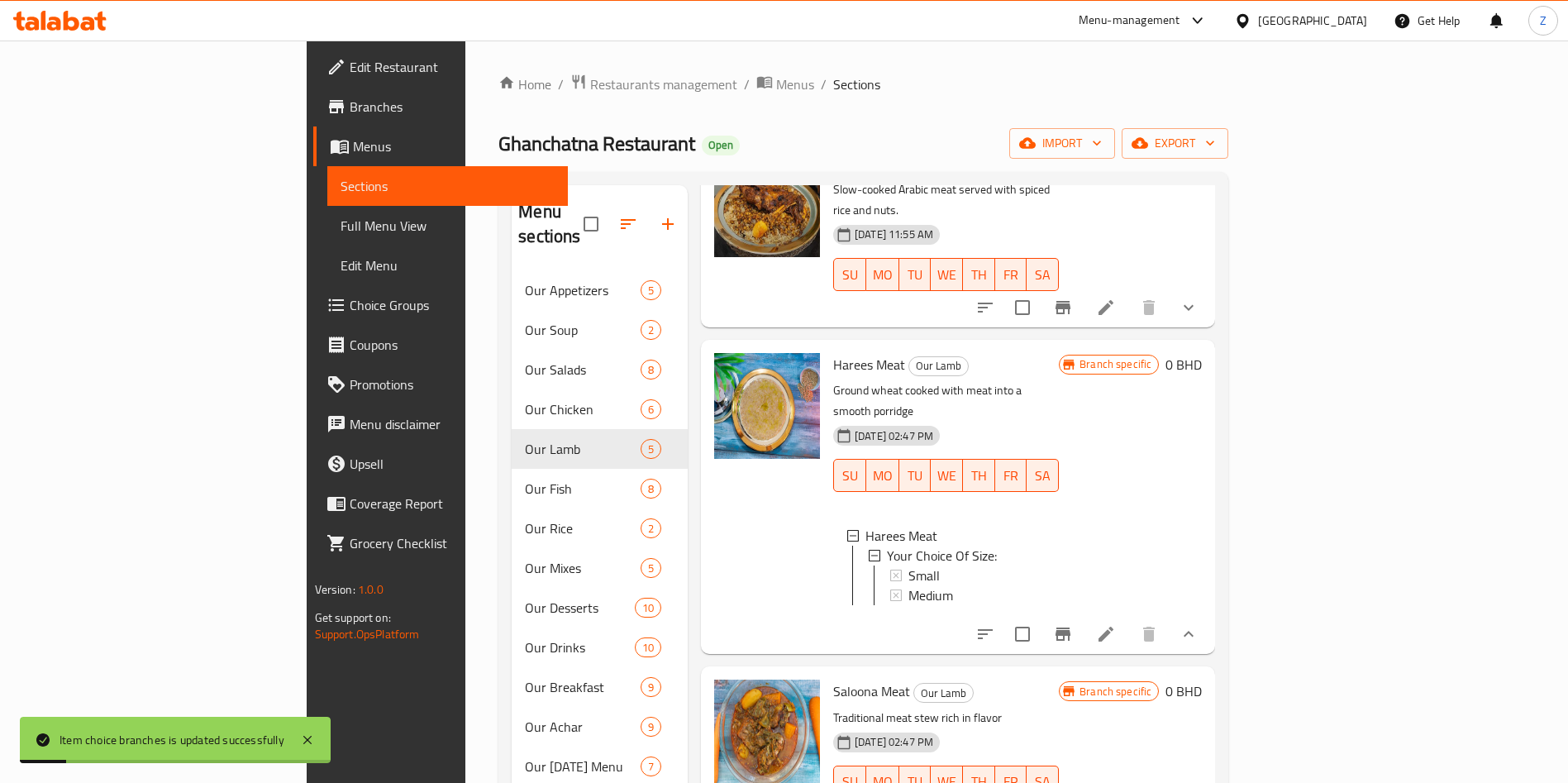
click at [909, 586] on span "Medium" at bounding box center [931, 595] width 45 height 20
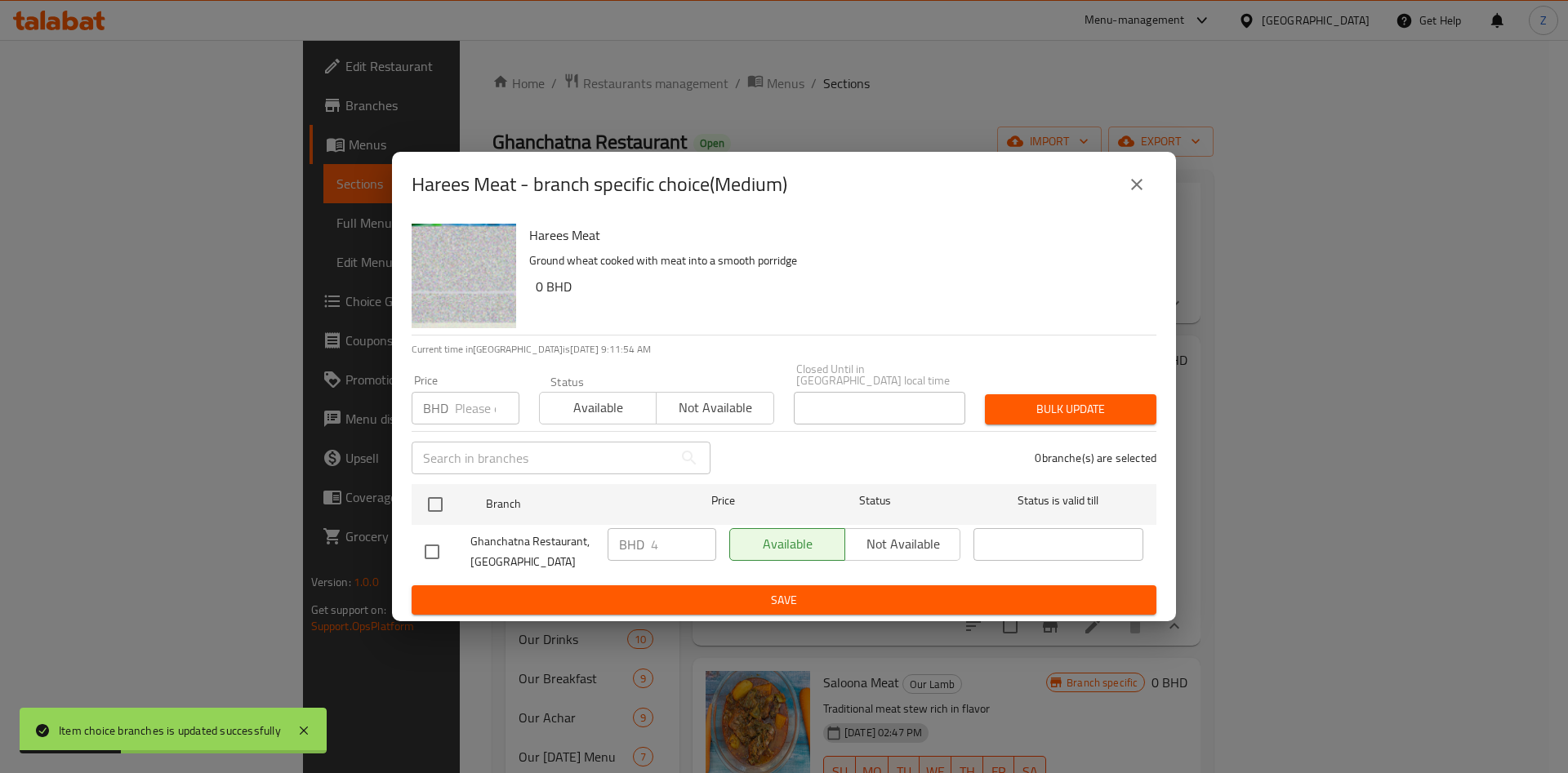
click at [1134, 187] on icon "close" at bounding box center [1137, 184] width 11 height 11
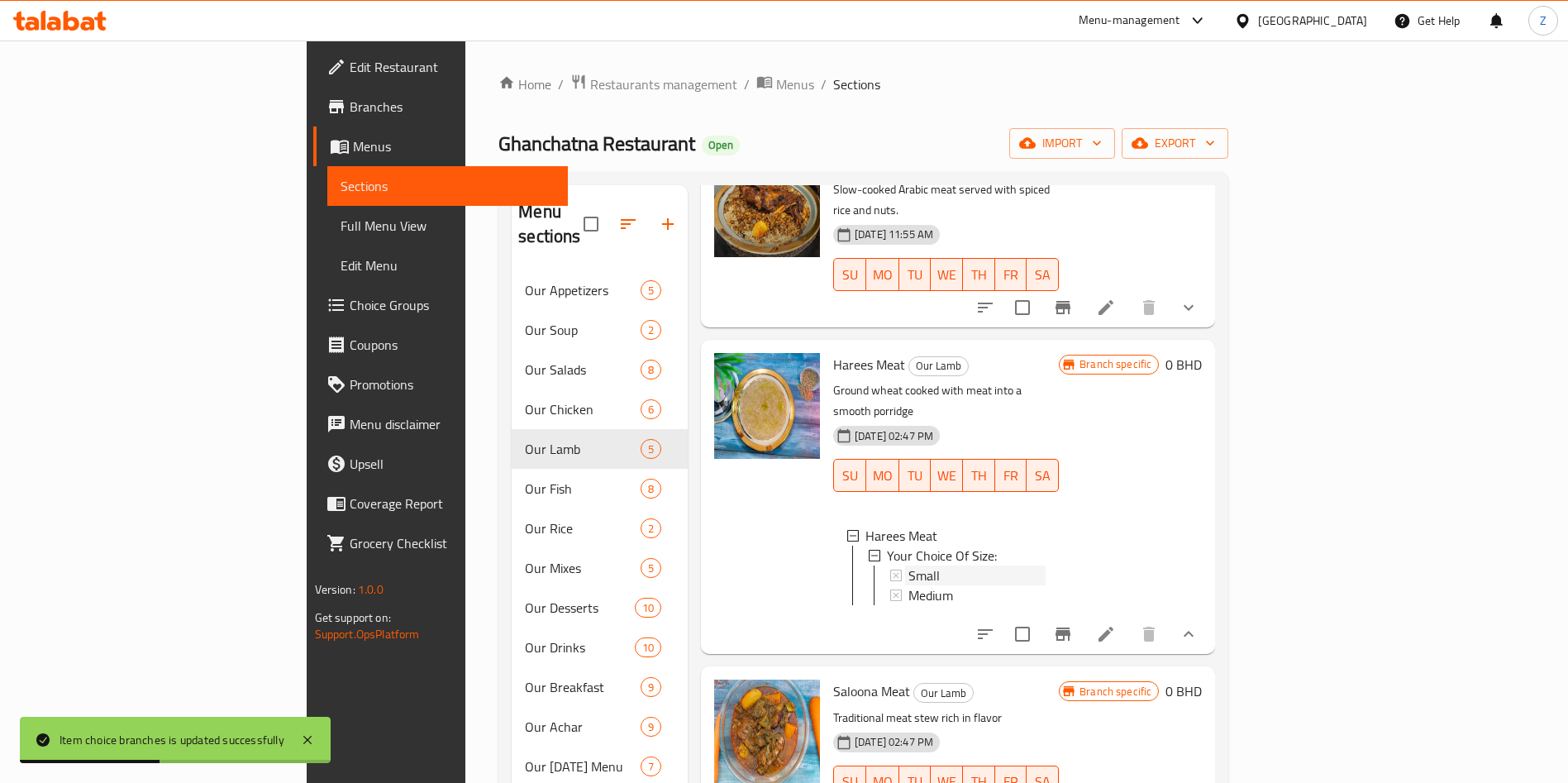
click at [909, 566] on span "Small" at bounding box center [924, 575] width 32 height 20
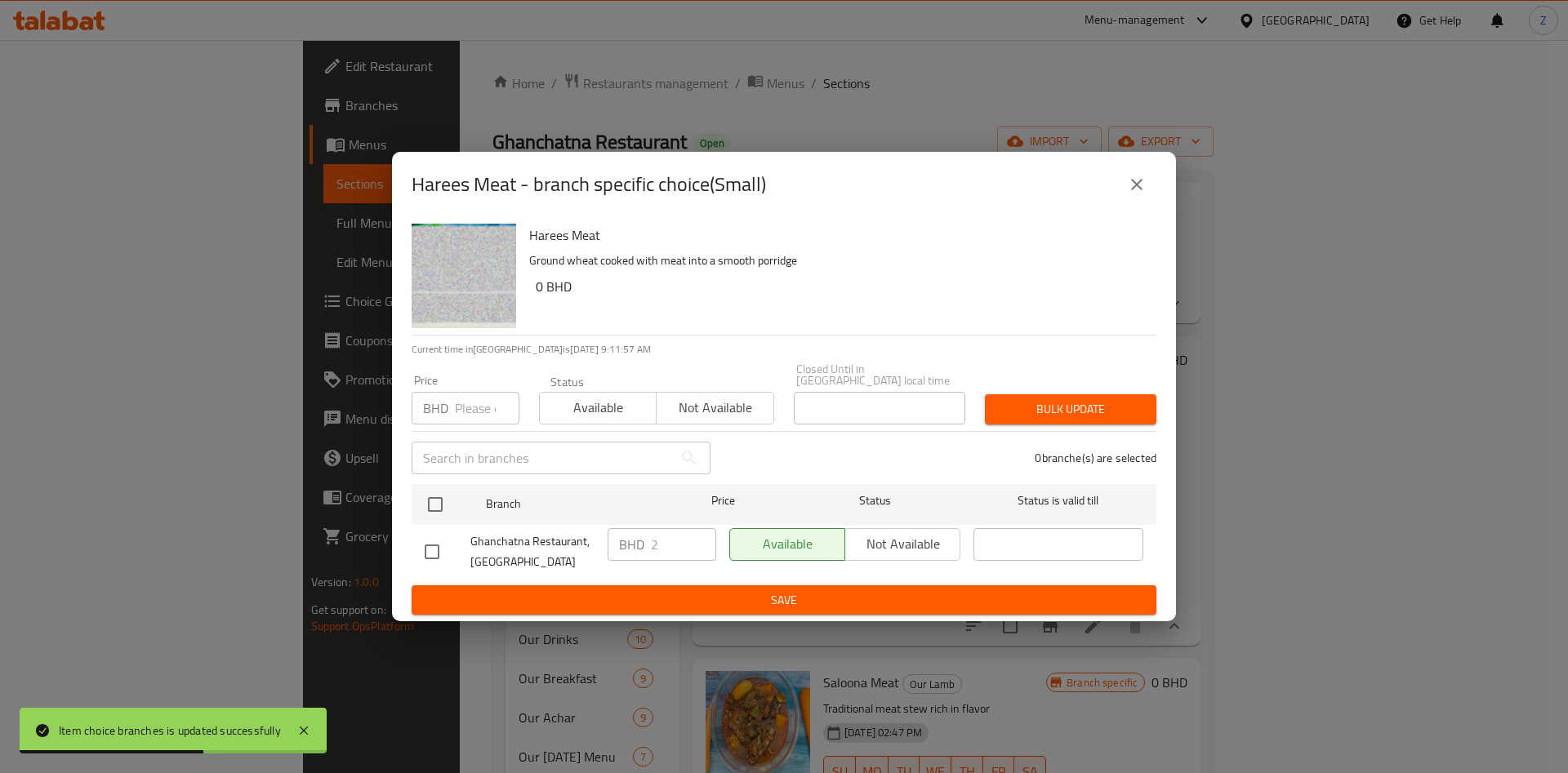
click at [1127, 190] on button "close" at bounding box center [1137, 185] width 39 height 39
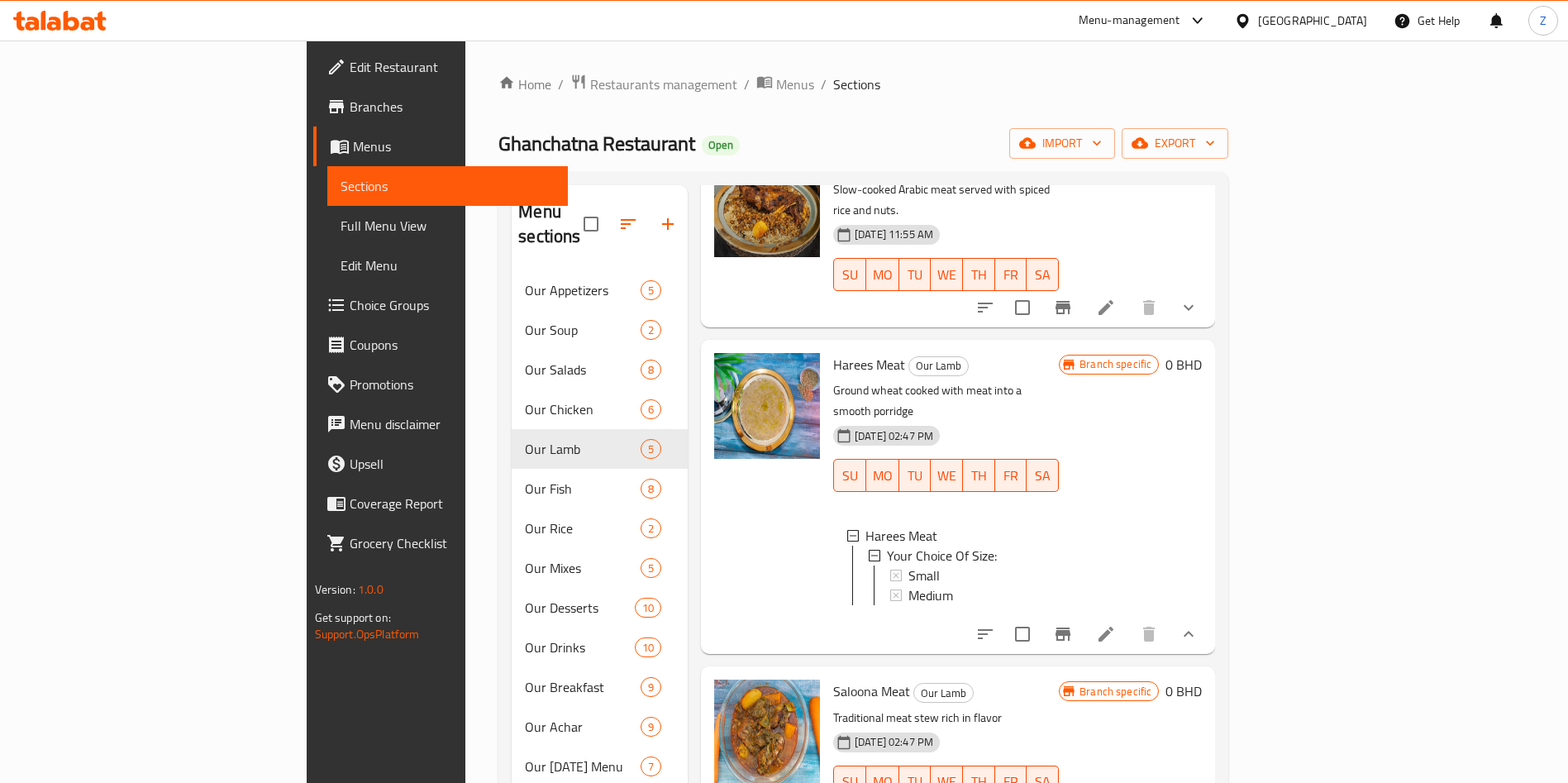
drag, startPoint x: 1245, startPoint y: 88, endPoint x: 946, endPoint y: 13, distance: 308.3
click at [1229, 89] on ol "Home / Restaurants management / Menus / Sections" at bounding box center [862, 84] width 730 height 21
click at [590, 93] on span "Restaurants management" at bounding box center [664, 84] width 147 height 20
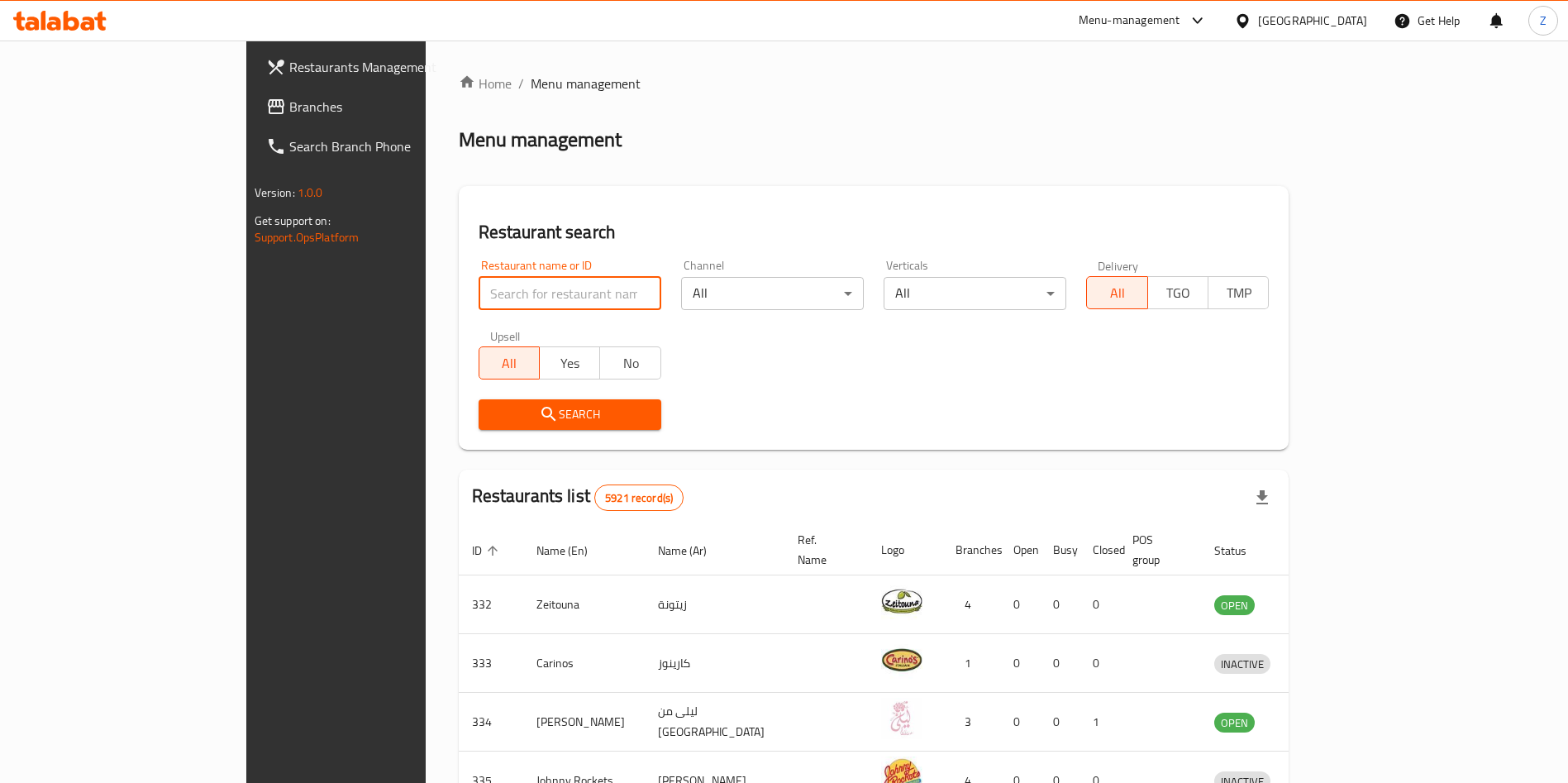
click at [478, 284] on input "search" at bounding box center [569, 293] width 183 height 33
type input "sultan namli"
click at [507, 405] on span "Search" at bounding box center [570, 415] width 156 height 21
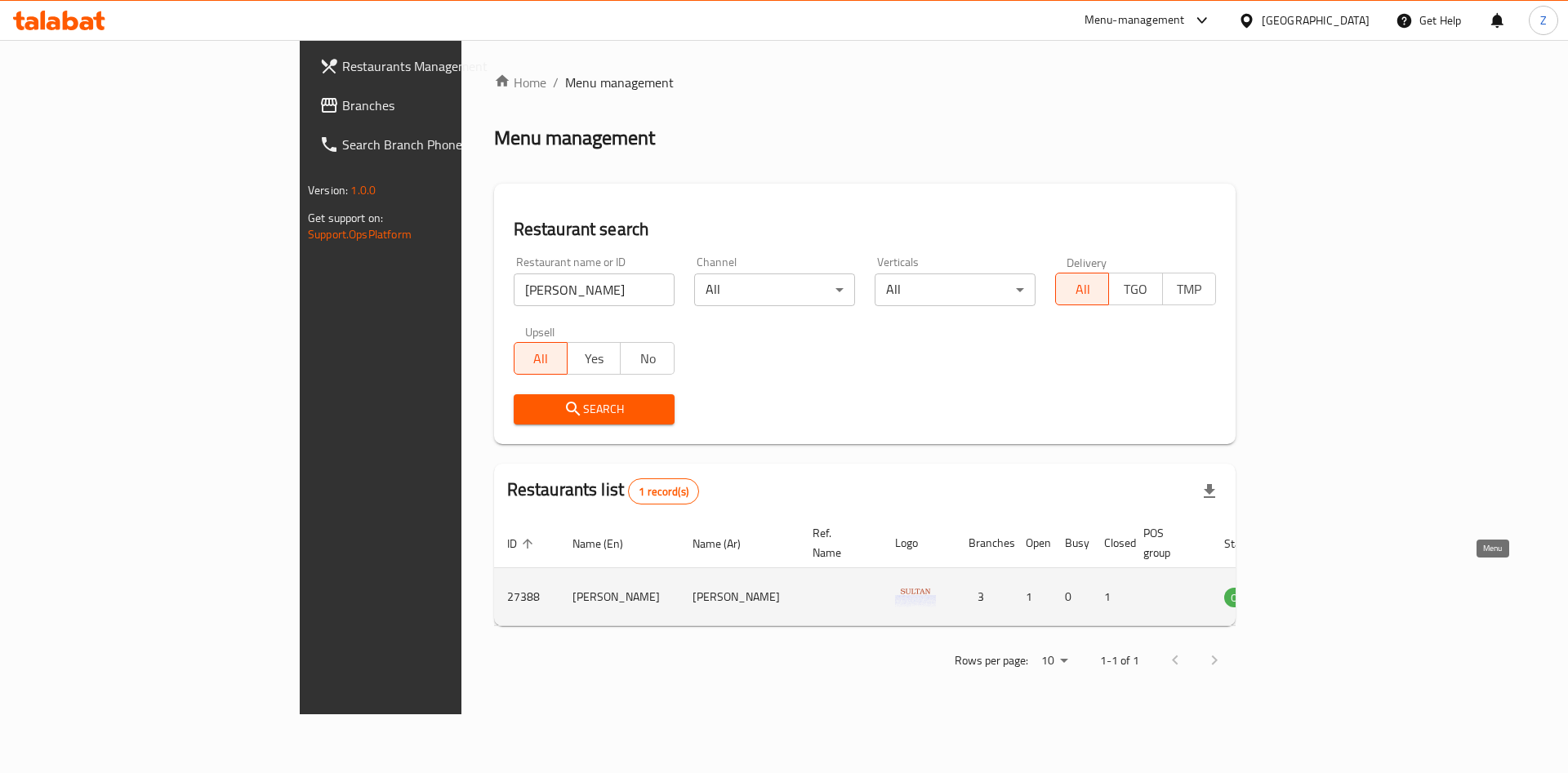
click at [1340, 587] on link "enhanced table" at bounding box center [1326, 596] width 30 height 19
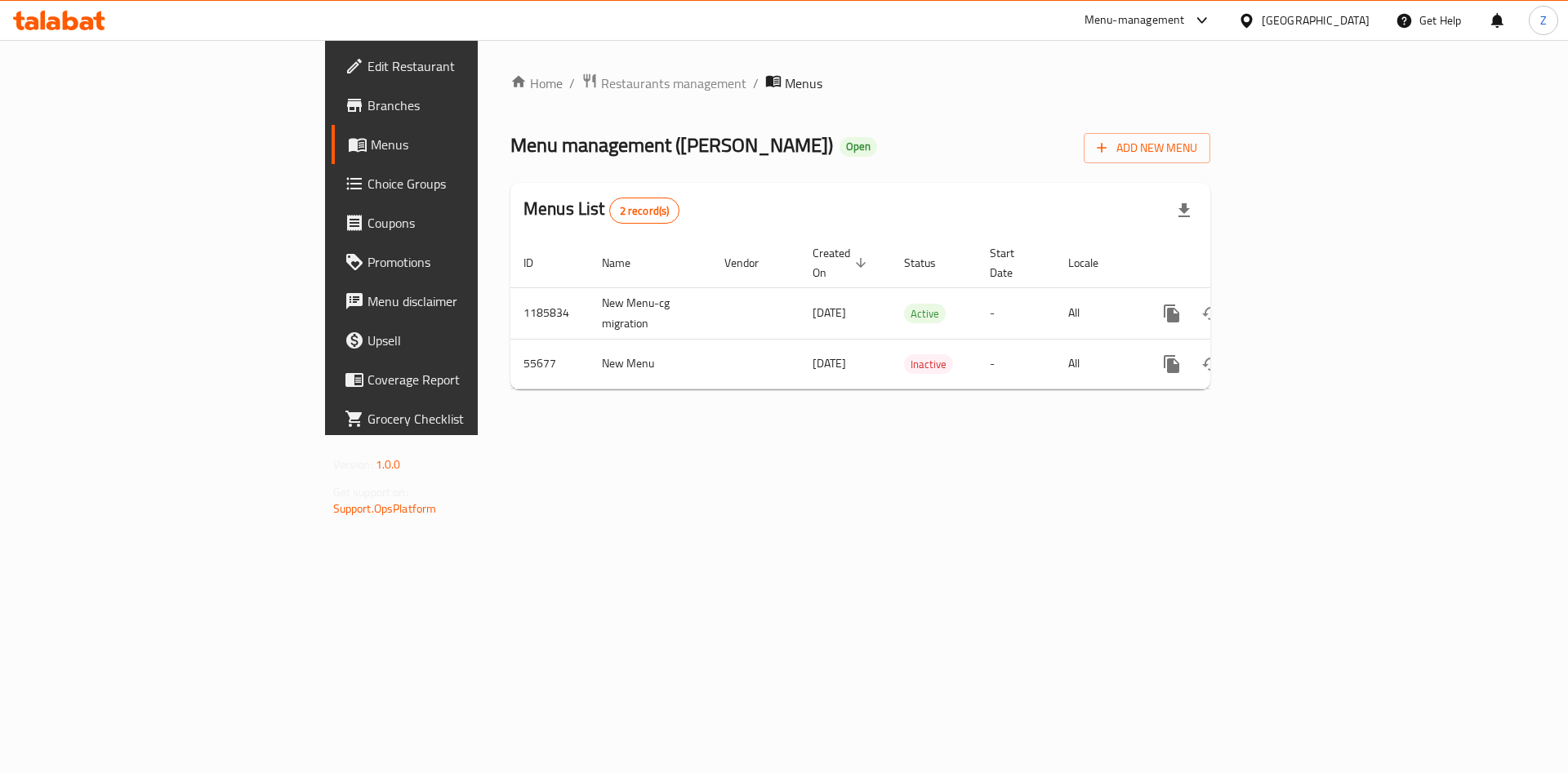
click at [368, 102] on span "Branches" at bounding box center [471, 105] width 207 height 19
